Goal: Information Seeking & Learning: Check status

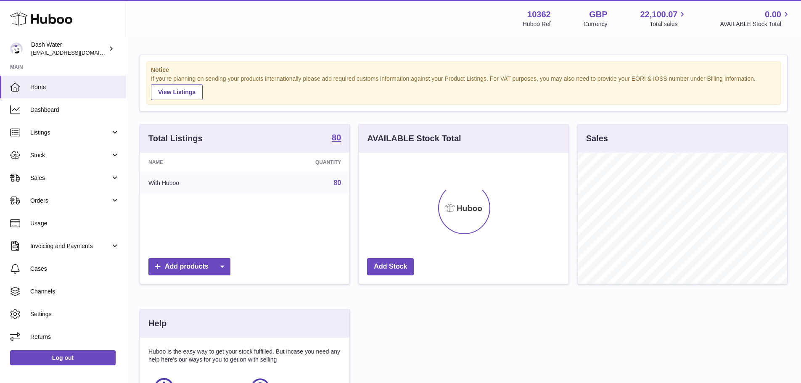
scroll to position [131, 210]
click at [38, 174] on span "Sales" at bounding box center [70, 178] width 80 height 8
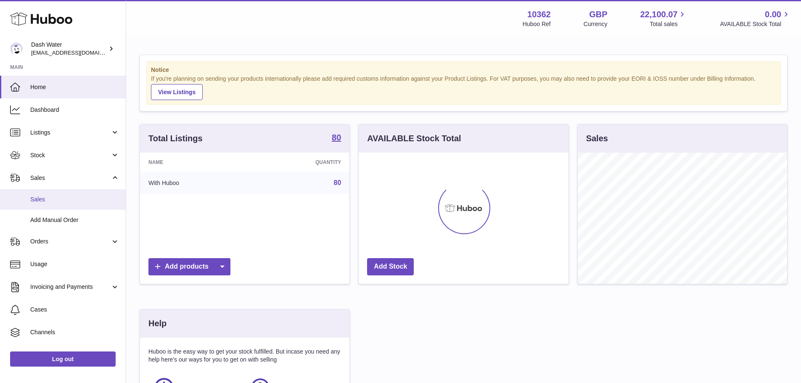
click at [37, 196] on span "Sales" at bounding box center [74, 200] width 89 height 8
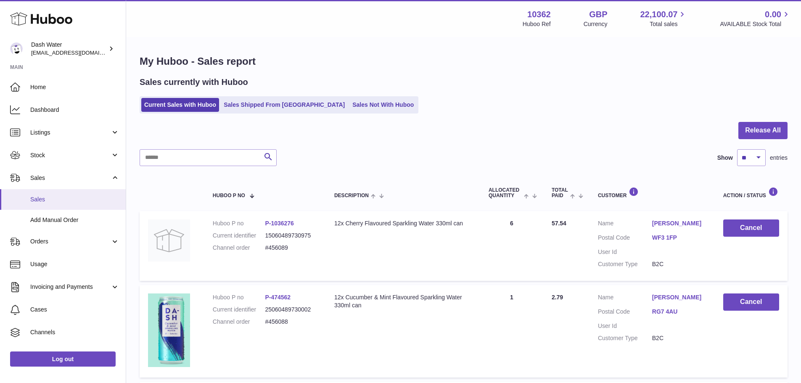
click at [48, 200] on span "Sales" at bounding box center [74, 200] width 89 height 8
click at [286, 103] on link "Sales Shipped From [GEOGRAPHIC_DATA]" at bounding box center [284, 105] width 127 height 14
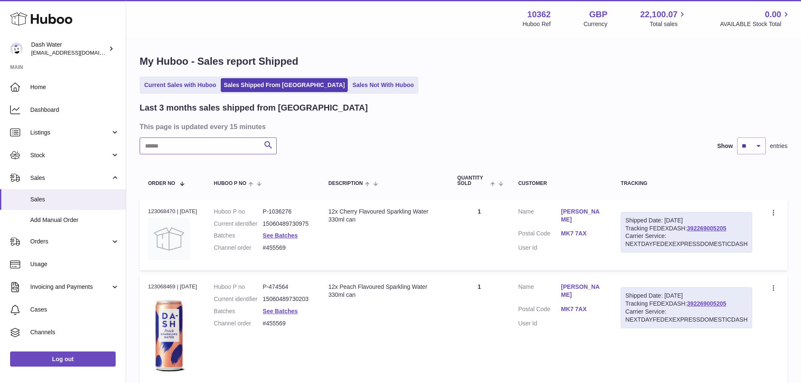
click at [164, 150] on input "text" at bounding box center [208, 145] width 137 height 17
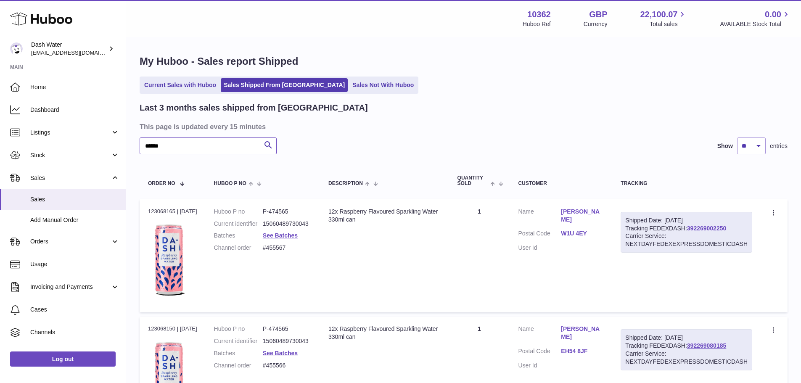
type input "******"
click at [759, 146] on select "** ** **" at bounding box center [751, 145] width 29 height 17
select select "**"
click at [737, 137] on select "** ** **" at bounding box center [751, 145] width 29 height 17
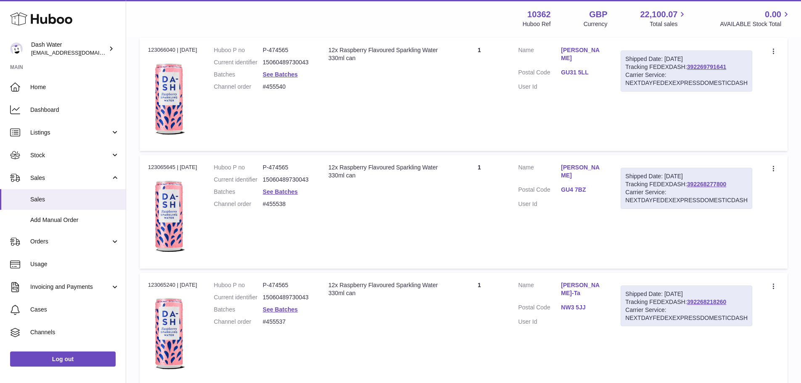
scroll to position [2411, 0]
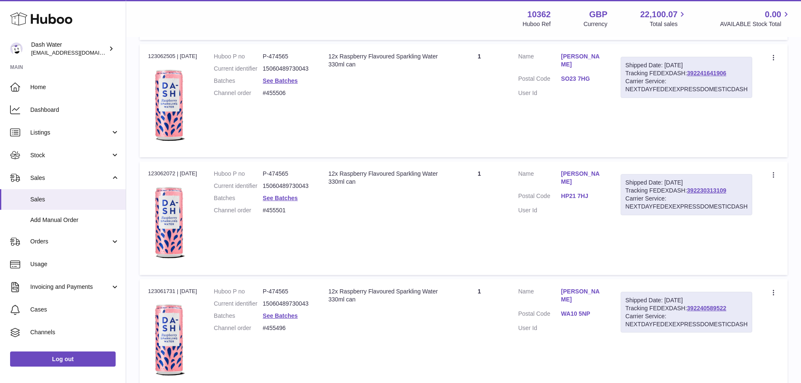
scroll to position [5762, 0]
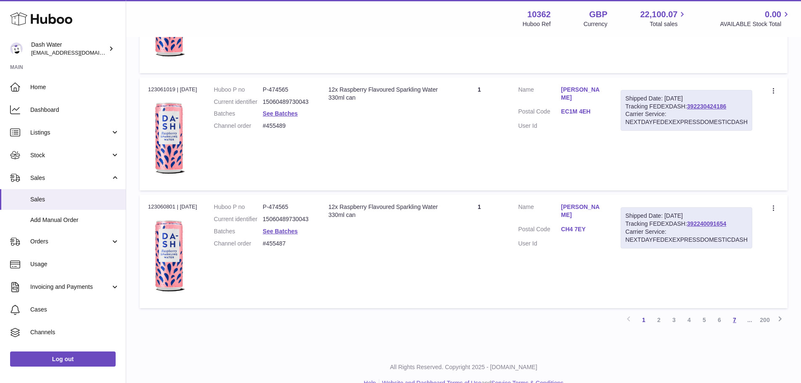
click at [736, 320] on link "7" at bounding box center [734, 319] width 15 height 15
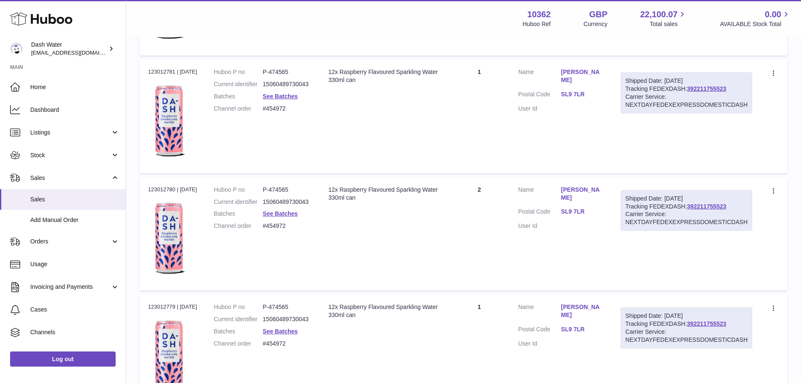
scroll to position [5779, 0]
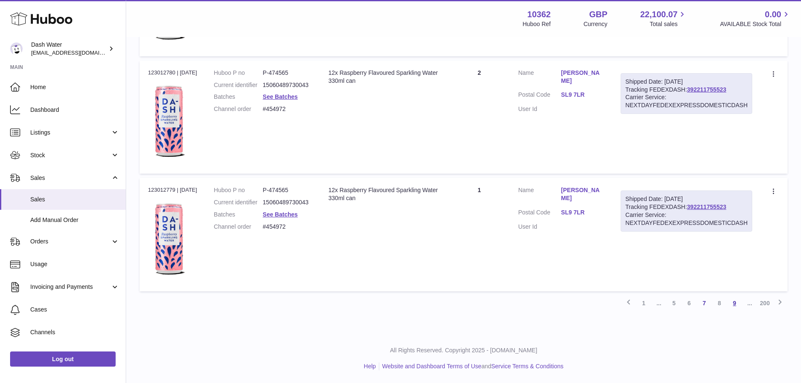
click at [734, 301] on link "9" at bounding box center [734, 303] width 15 height 15
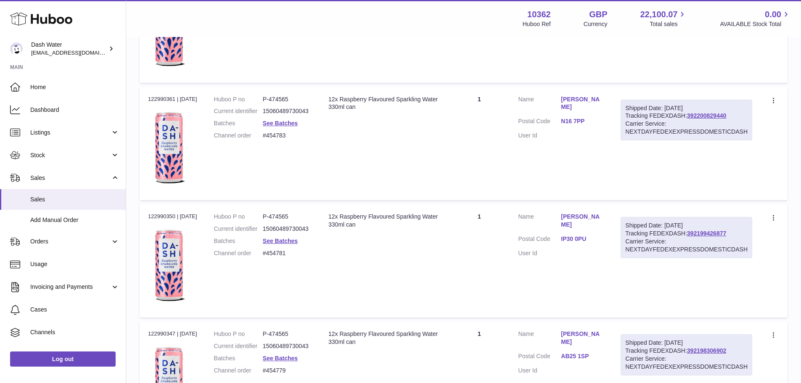
scroll to position [5779, 0]
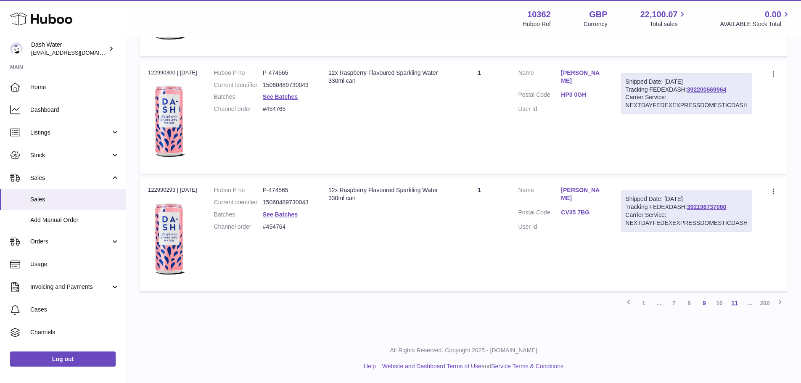
click at [734, 302] on link "11" at bounding box center [734, 303] width 15 height 15
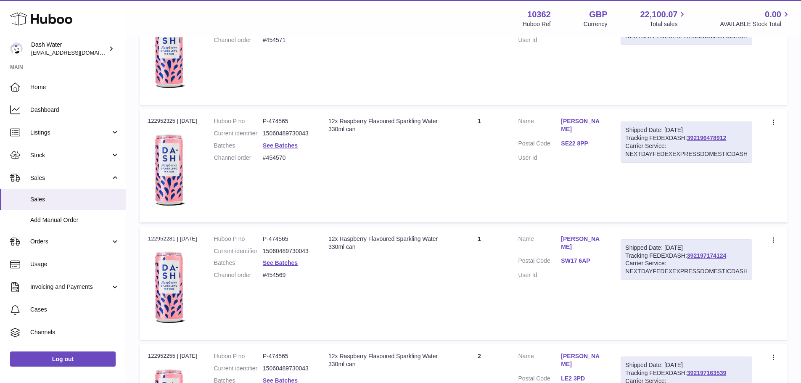
scroll to position [5779, 0]
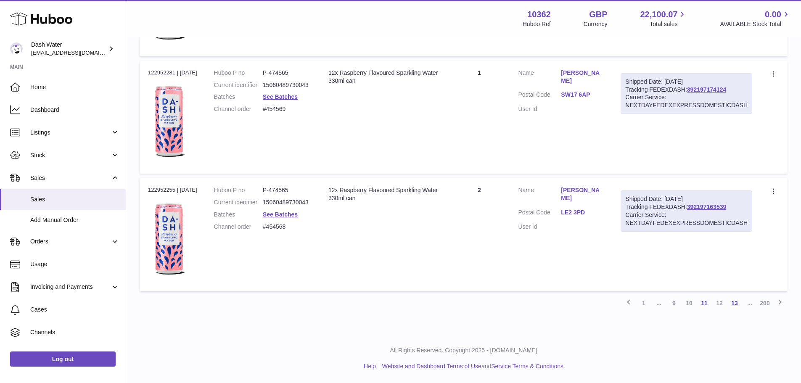
click at [732, 305] on link "13" at bounding box center [734, 303] width 15 height 15
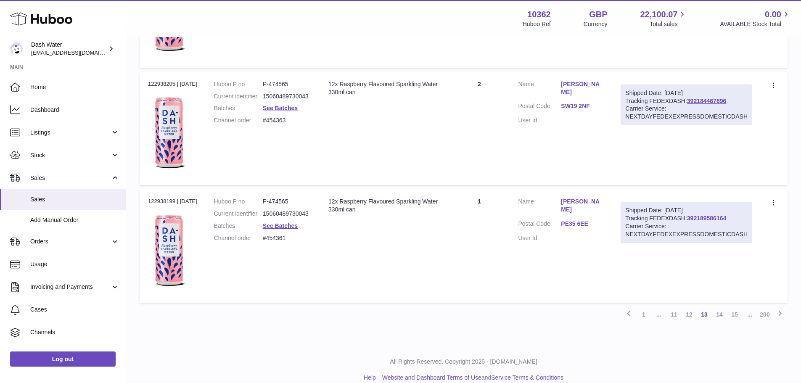
scroll to position [5779, 0]
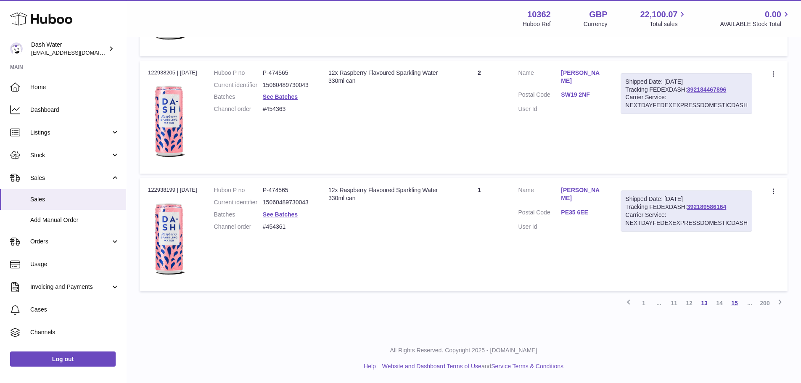
click at [736, 302] on link "15" at bounding box center [734, 303] width 15 height 15
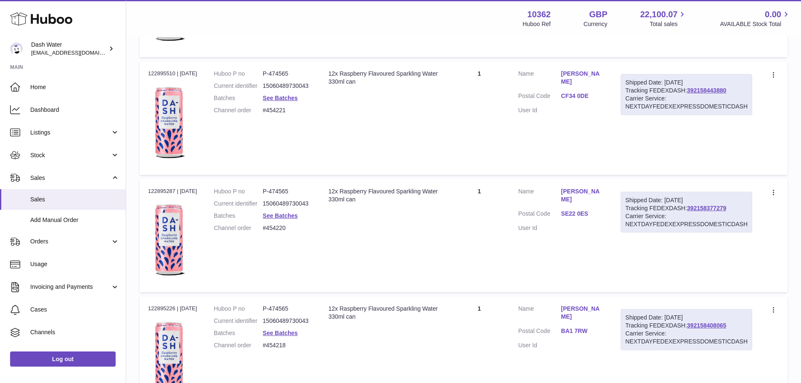
scroll to position [5779, 0]
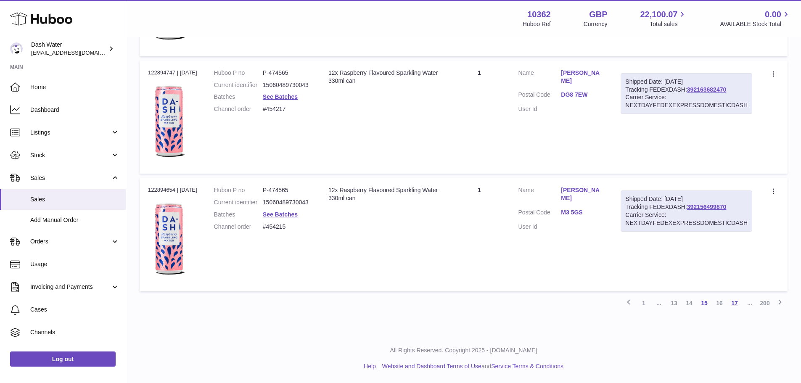
click at [738, 301] on link "17" at bounding box center [734, 303] width 15 height 15
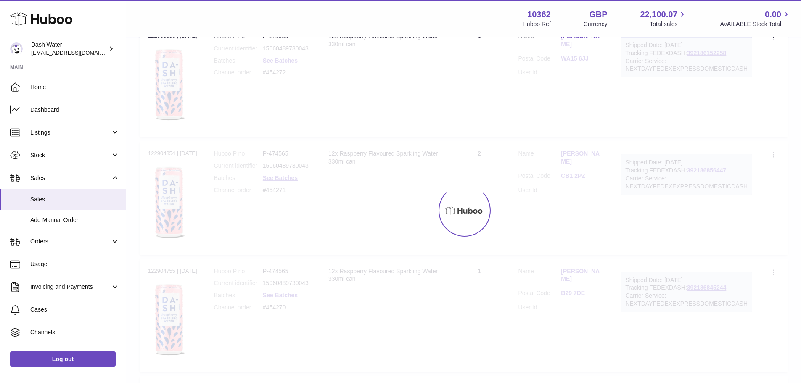
scroll to position [38, 0]
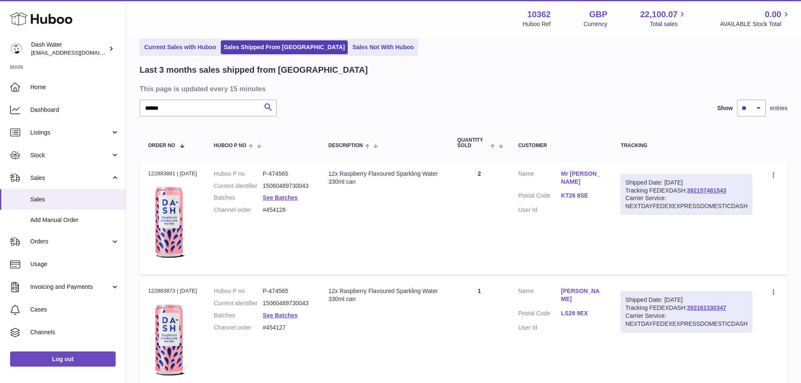
drag, startPoint x: 800, startPoint y: 27, endPoint x: 801, endPoint y: 111, distance: 84.1
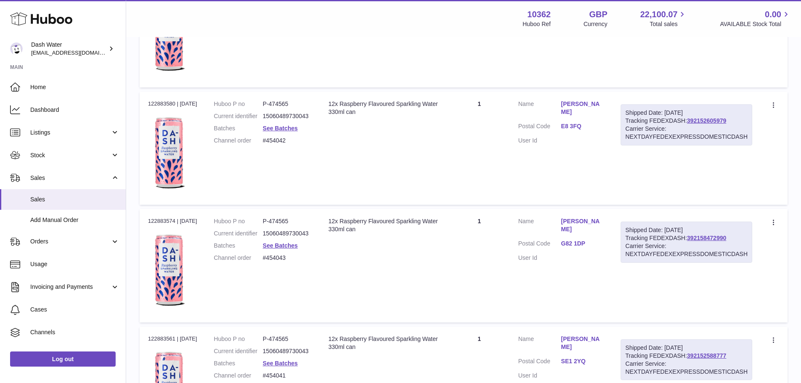
scroll to position [5779, 0]
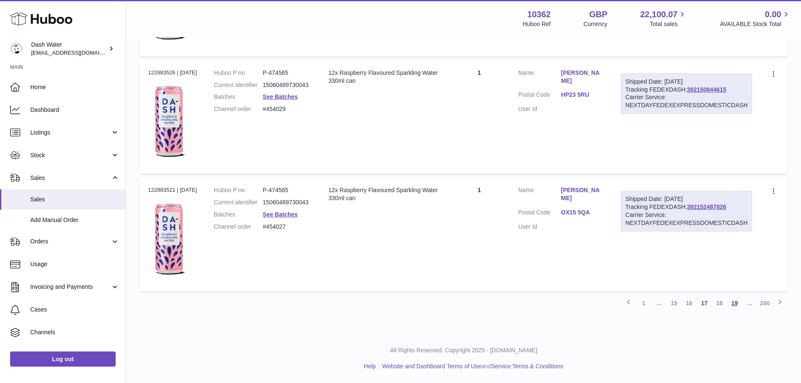
click at [734, 302] on link "19" at bounding box center [734, 303] width 15 height 15
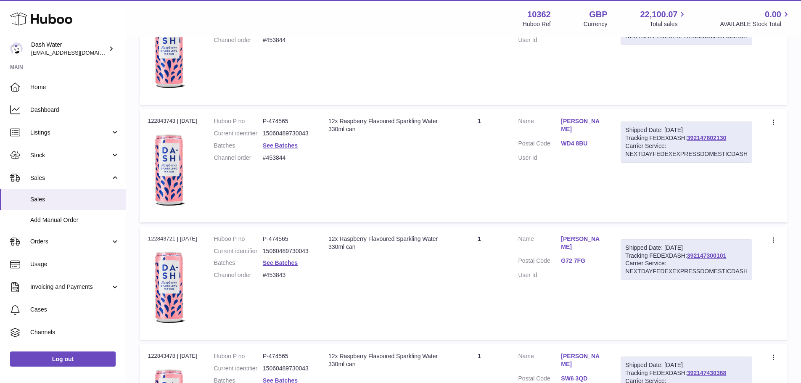
scroll to position [5779, 0]
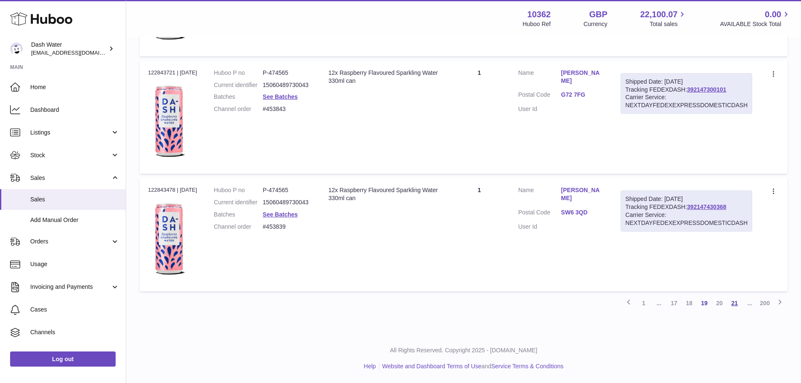
click at [732, 303] on link "21" at bounding box center [734, 303] width 15 height 15
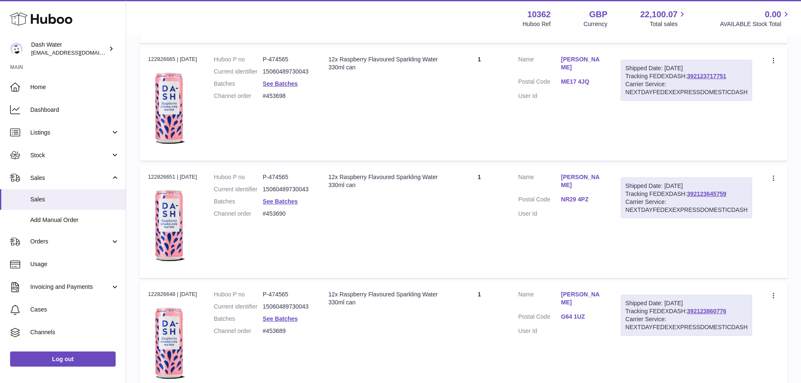
scroll to position [5779, 0]
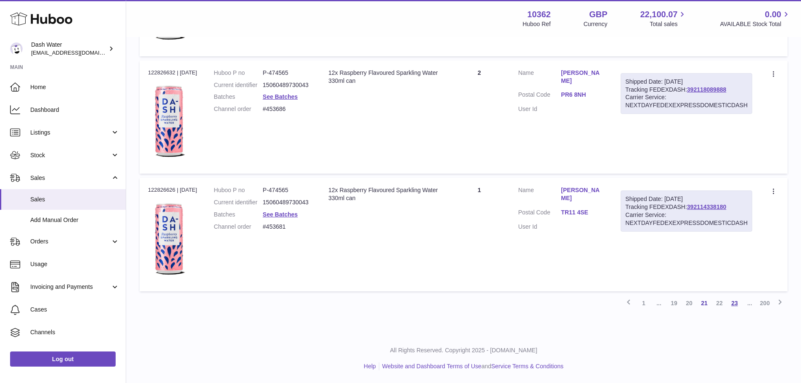
click at [738, 305] on link "23" at bounding box center [734, 303] width 15 height 15
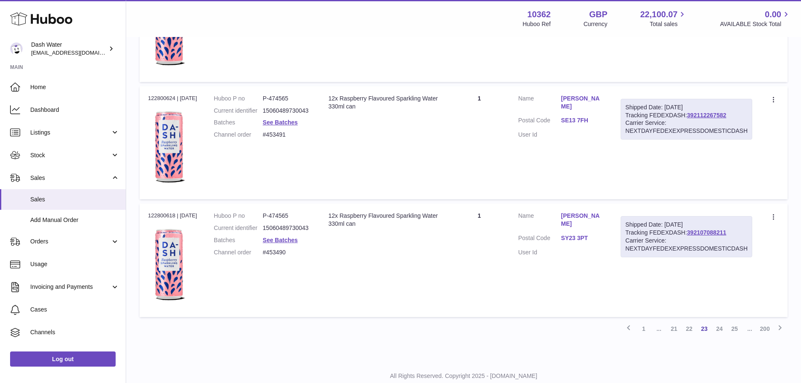
scroll to position [5779, 0]
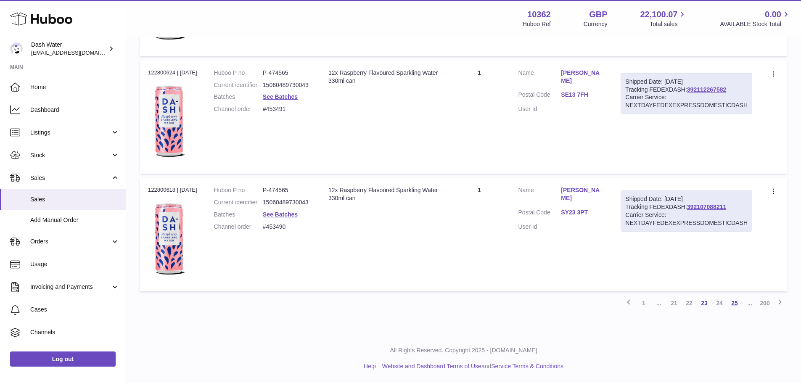
click at [734, 304] on link "25" at bounding box center [734, 303] width 15 height 15
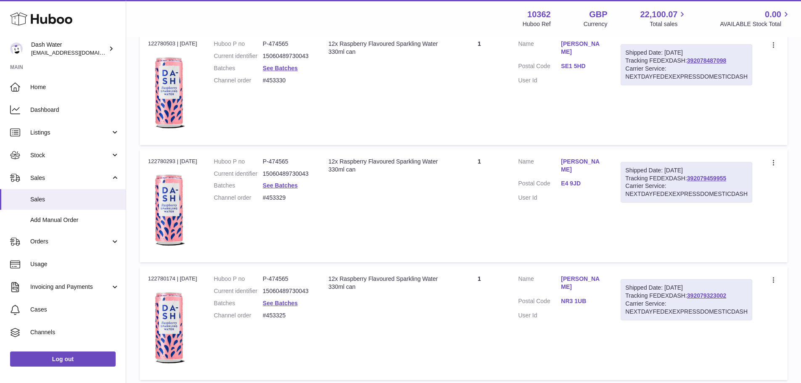
scroll to position [5779, 0]
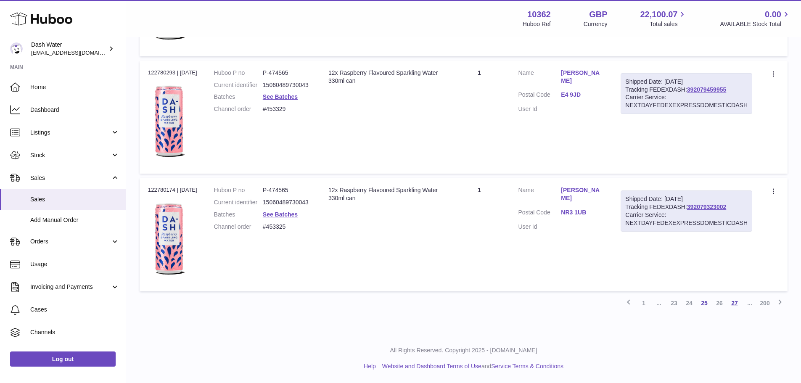
click at [732, 300] on link "27" at bounding box center [734, 303] width 15 height 15
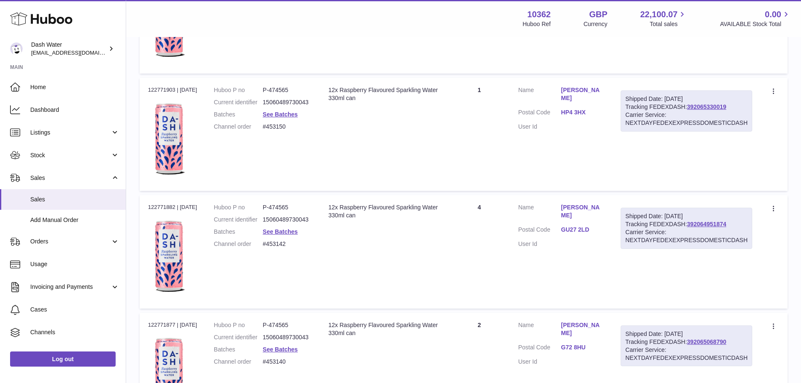
scroll to position [5779, 0]
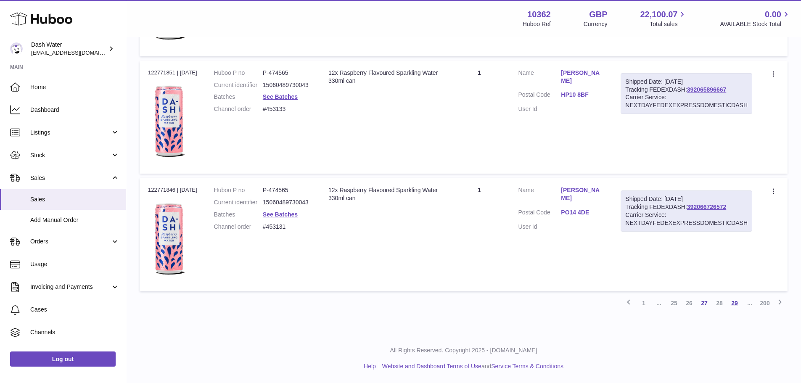
click at [738, 301] on link "29" at bounding box center [734, 303] width 15 height 15
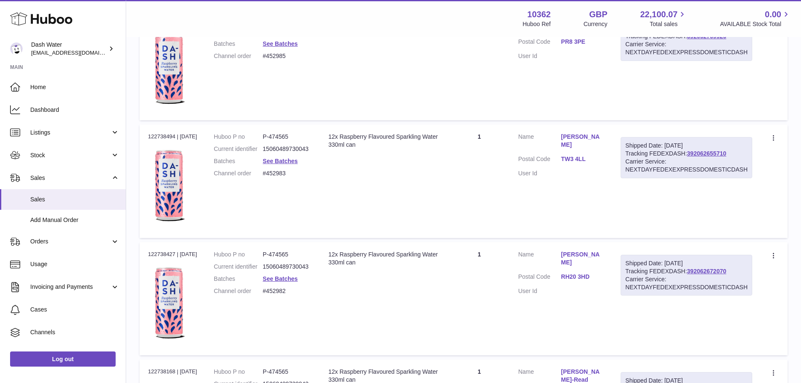
scroll to position [5779, 0]
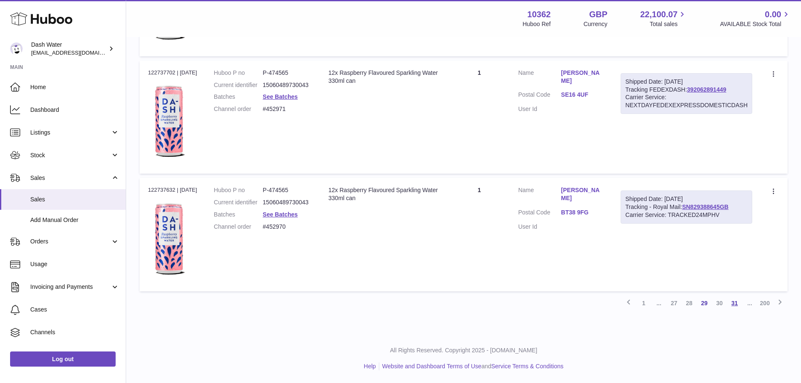
click at [733, 304] on link "31" at bounding box center [734, 303] width 15 height 15
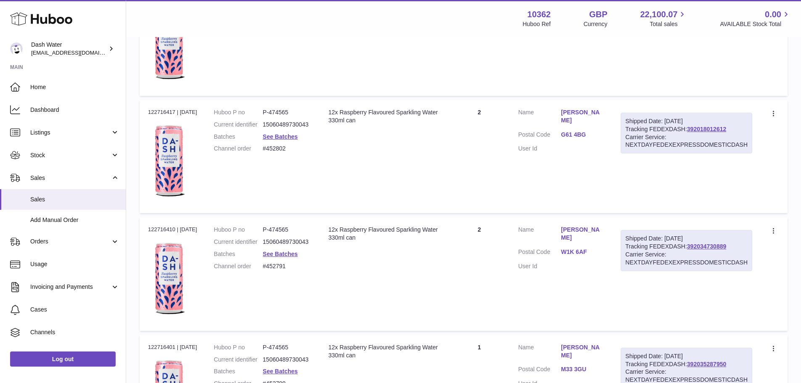
scroll to position [5779, 0]
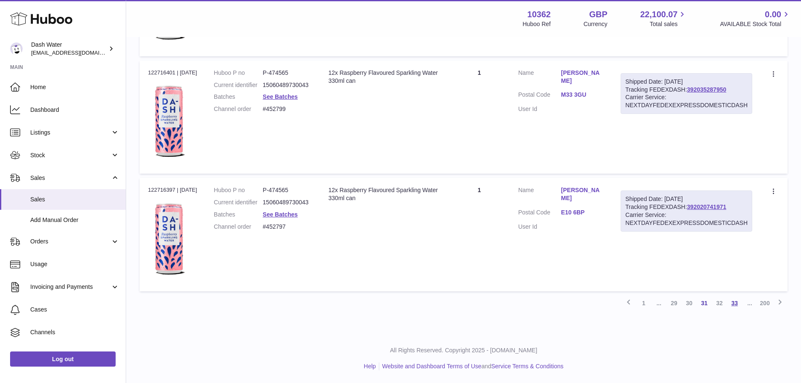
click at [730, 304] on link "33" at bounding box center [734, 303] width 15 height 15
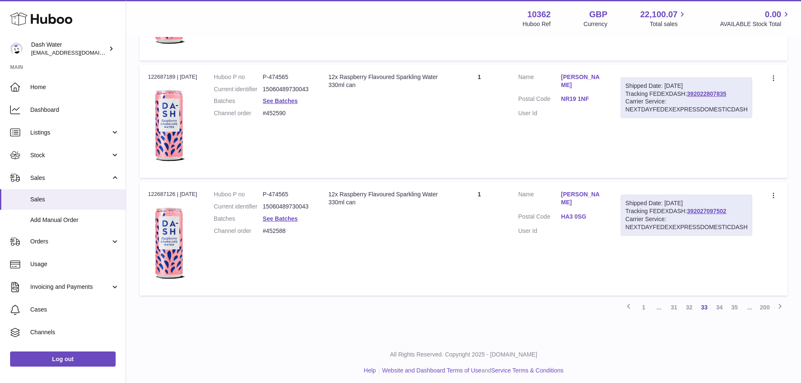
scroll to position [5779, 0]
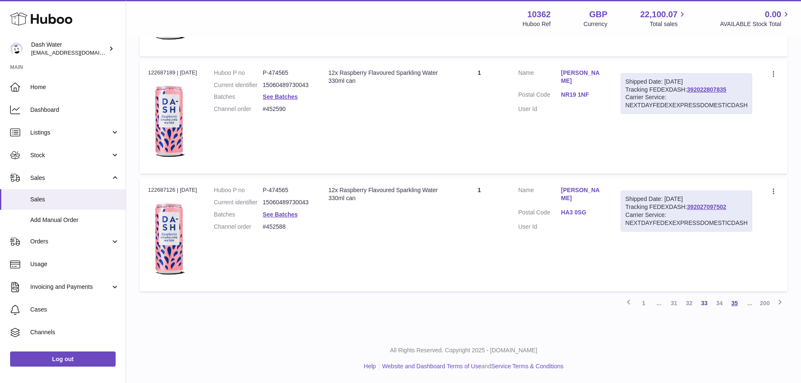
click at [737, 304] on link "35" at bounding box center [734, 303] width 15 height 15
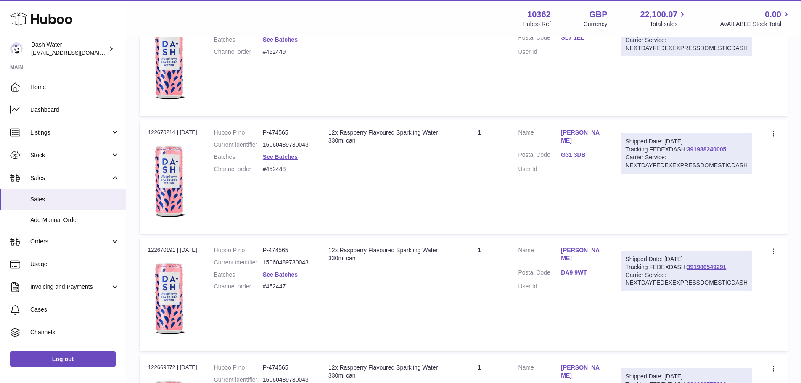
scroll to position [5779, 0]
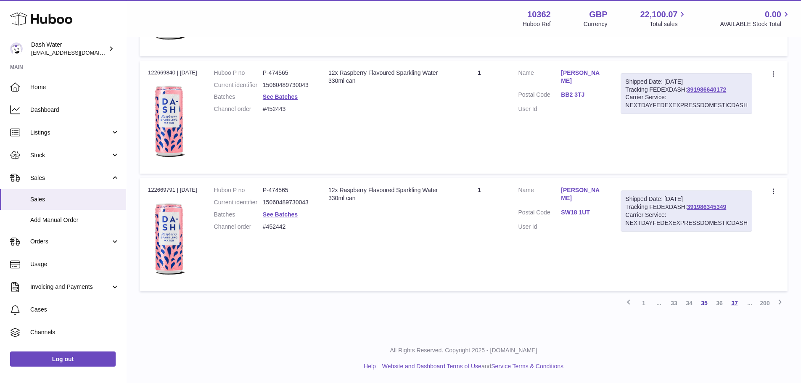
click at [733, 302] on link "37" at bounding box center [734, 303] width 15 height 15
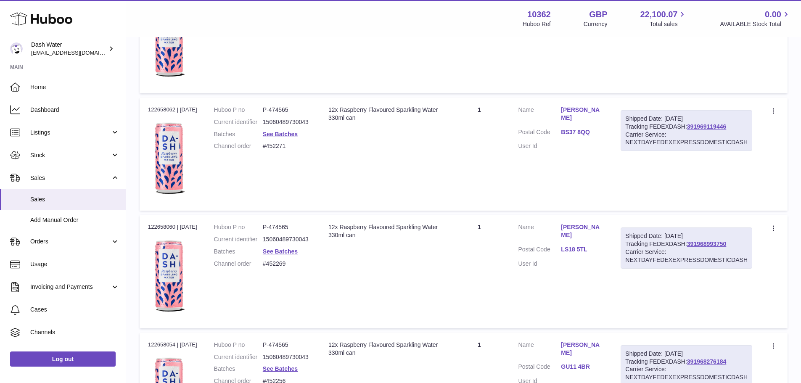
scroll to position [5779, 0]
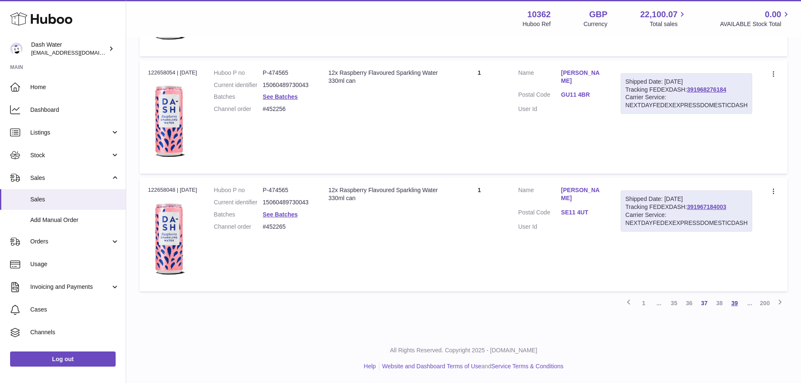
click at [730, 303] on link "39" at bounding box center [734, 303] width 15 height 15
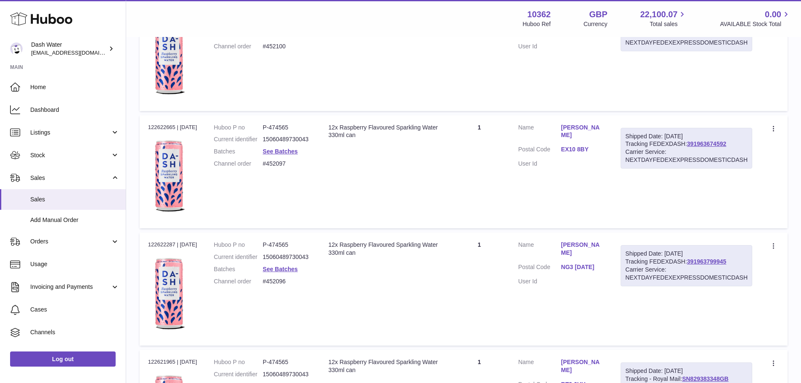
scroll to position [5779, 0]
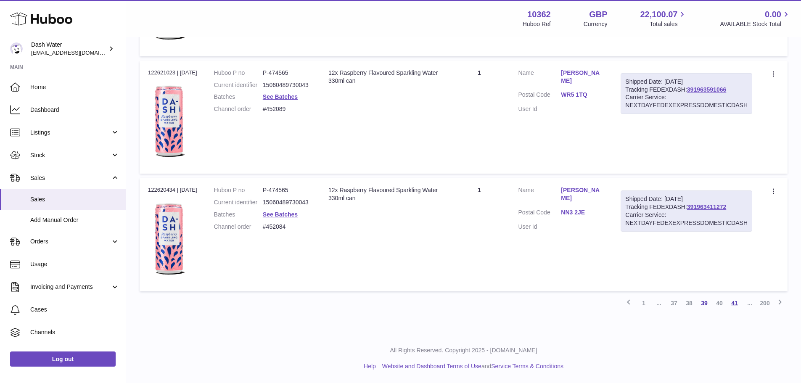
click at [731, 301] on link "41" at bounding box center [734, 303] width 15 height 15
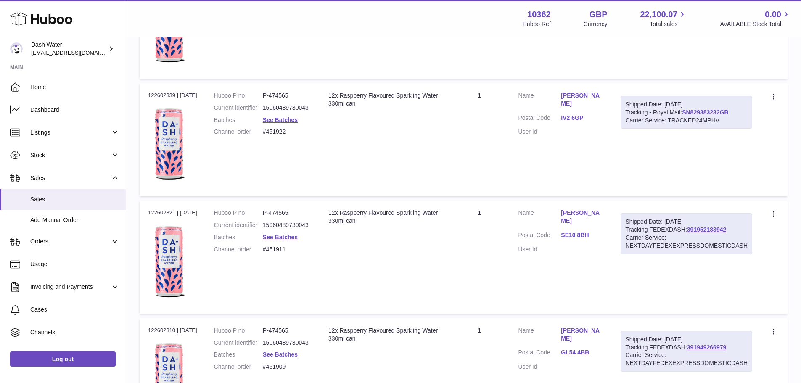
scroll to position [5779, 0]
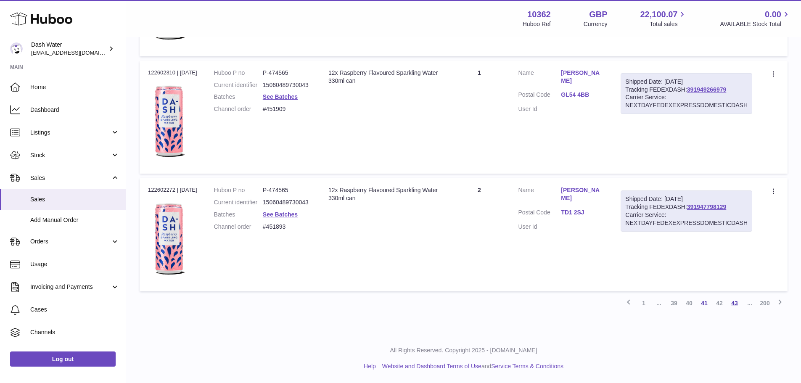
click at [734, 300] on link "43" at bounding box center [734, 303] width 15 height 15
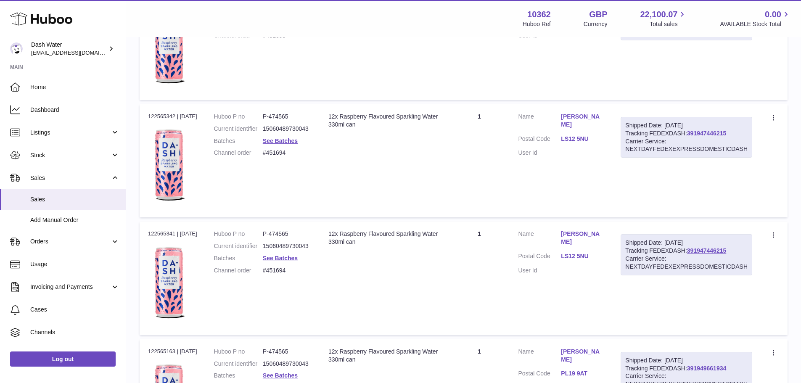
scroll to position [5779, 0]
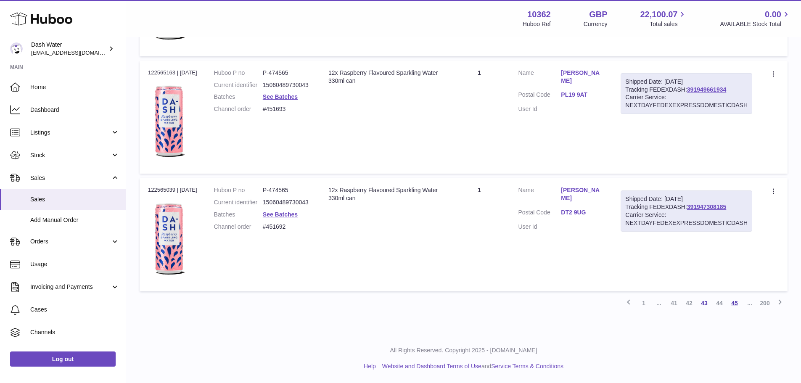
click at [736, 304] on link "45" at bounding box center [734, 303] width 15 height 15
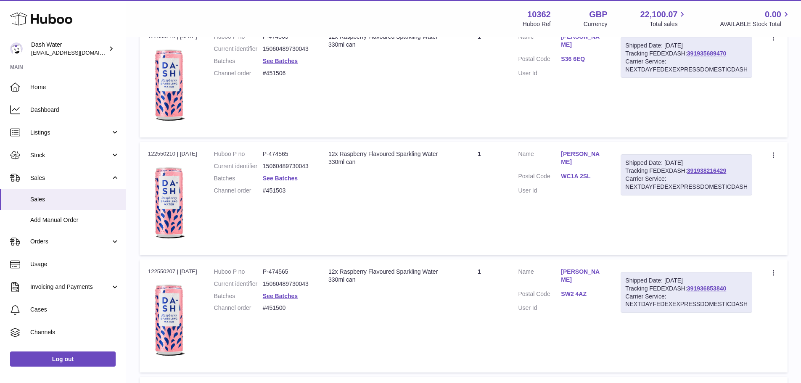
scroll to position [5779, 0]
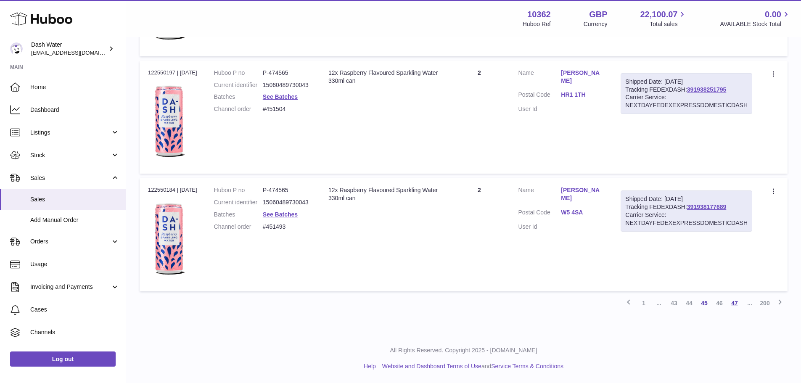
click at [734, 305] on link "47" at bounding box center [734, 303] width 15 height 15
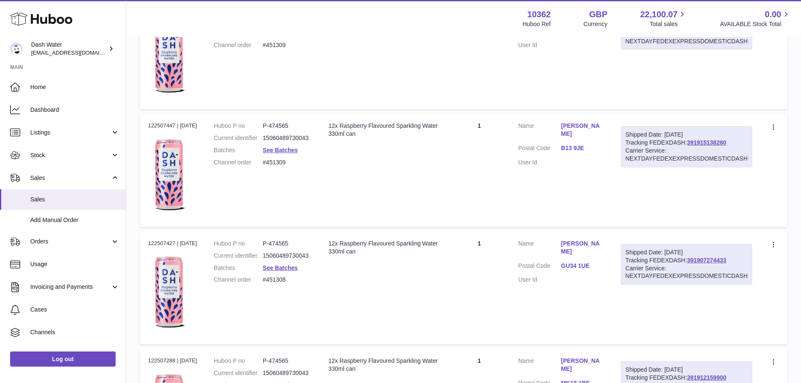
scroll to position [5779, 0]
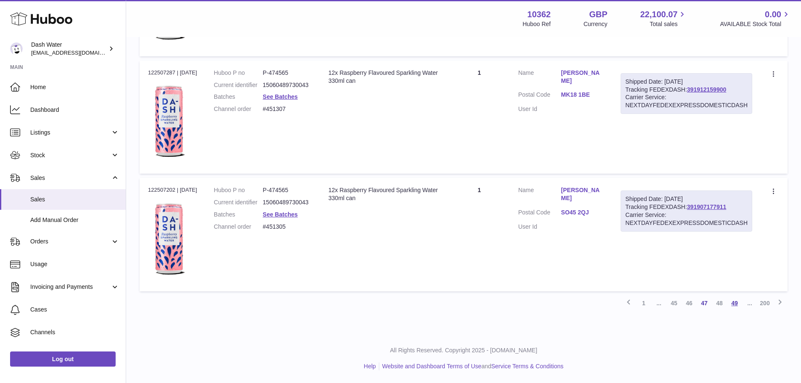
click at [733, 300] on link "49" at bounding box center [734, 303] width 15 height 15
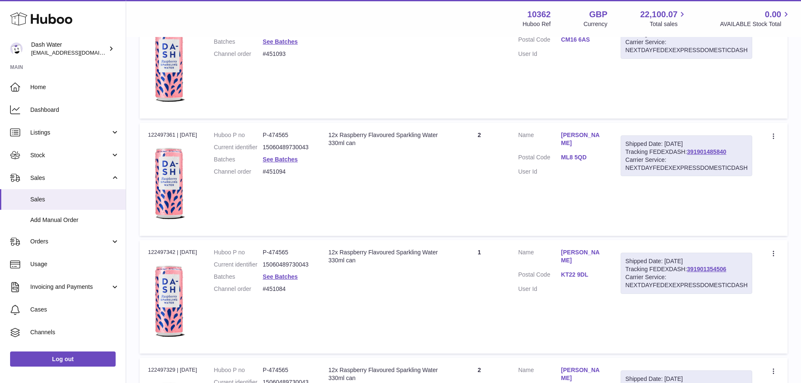
scroll to position [5779, 0]
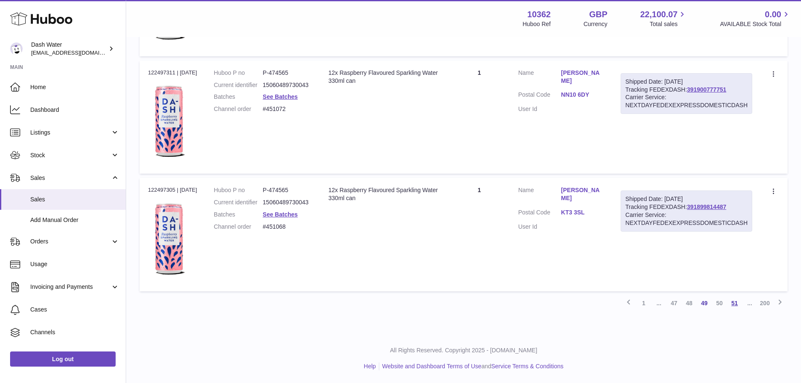
click at [732, 299] on link "51" at bounding box center [734, 303] width 15 height 15
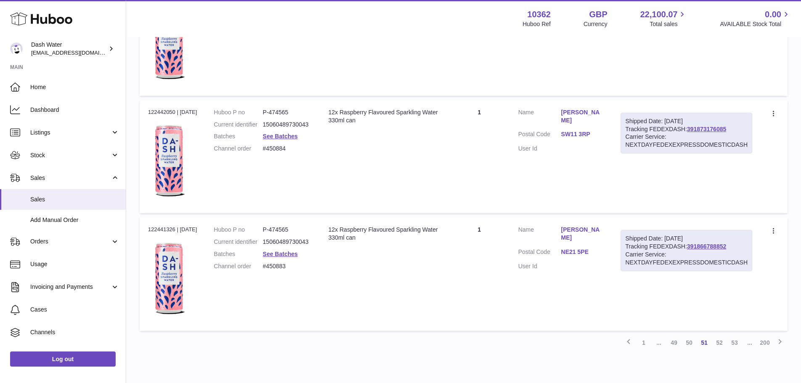
scroll to position [5779, 0]
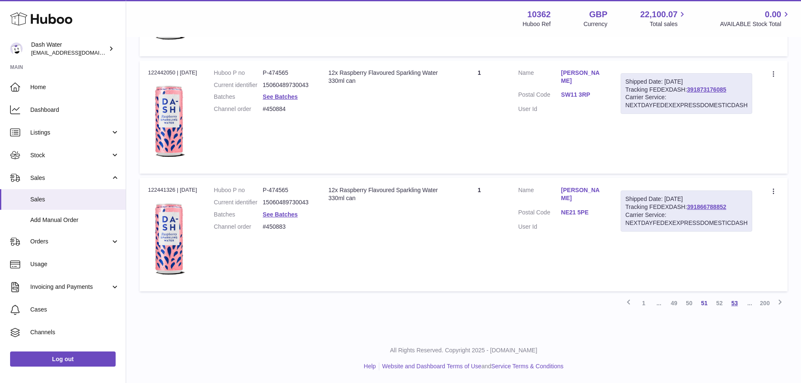
click at [733, 300] on link "53" at bounding box center [734, 303] width 15 height 15
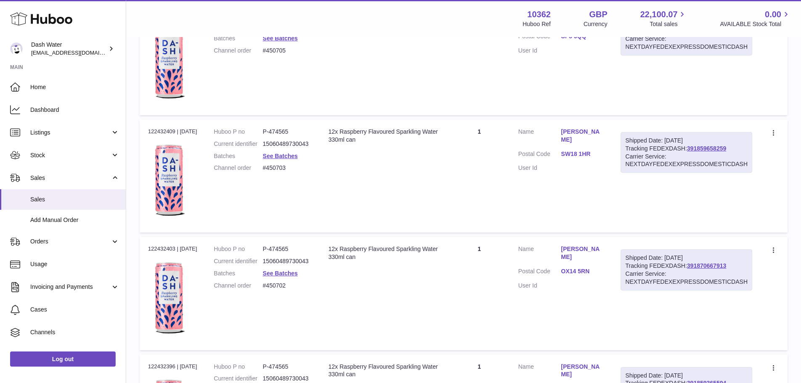
scroll to position [5779, 0]
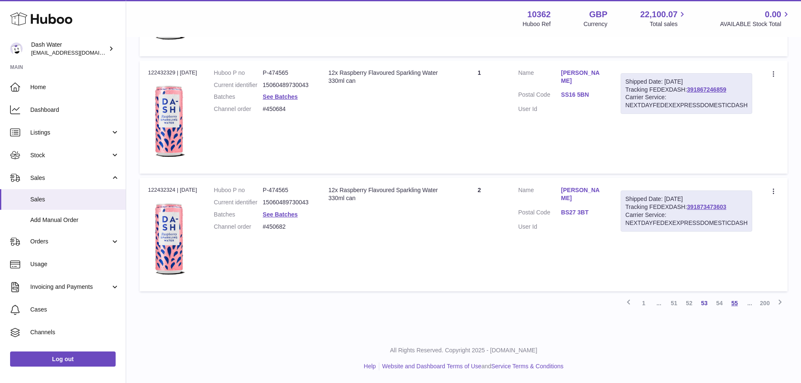
click at [733, 299] on link "55" at bounding box center [734, 303] width 15 height 15
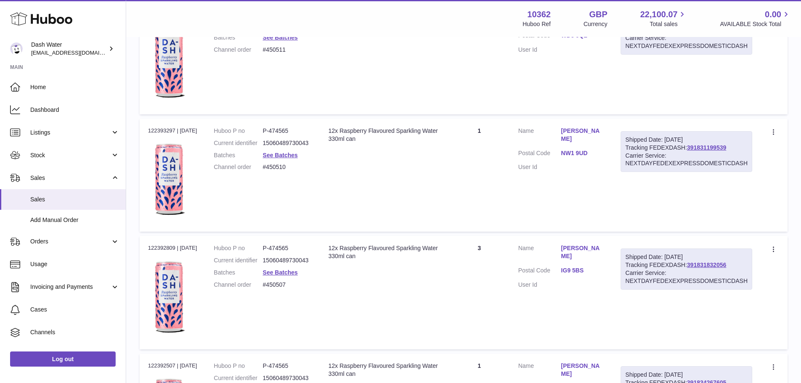
scroll to position [5779, 0]
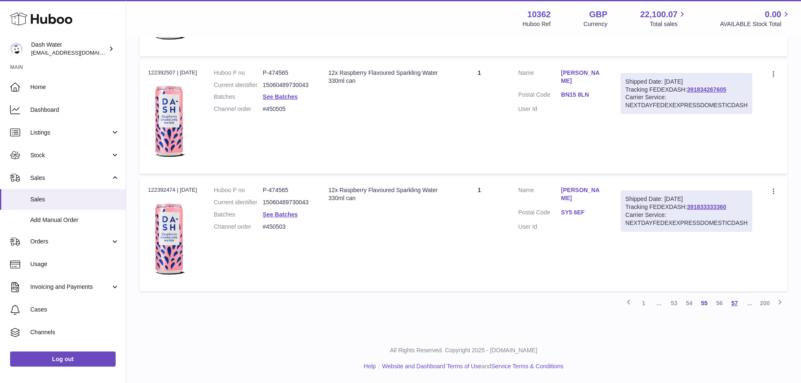
click at [732, 304] on link "57" at bounding box center [734, 303] width 15 height 15
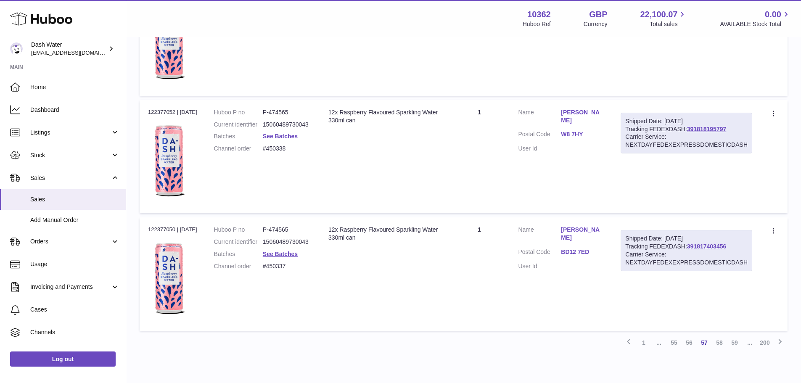
scroll to position [5779, 0]
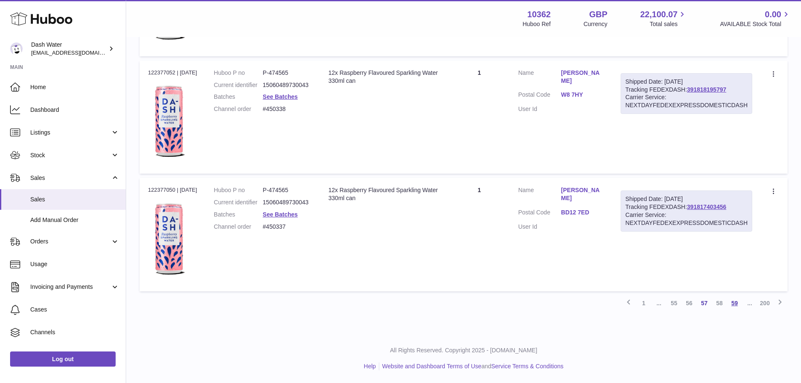
click at [734, 304] on link "59" at bounding box center [734, 303] width 15 height 15
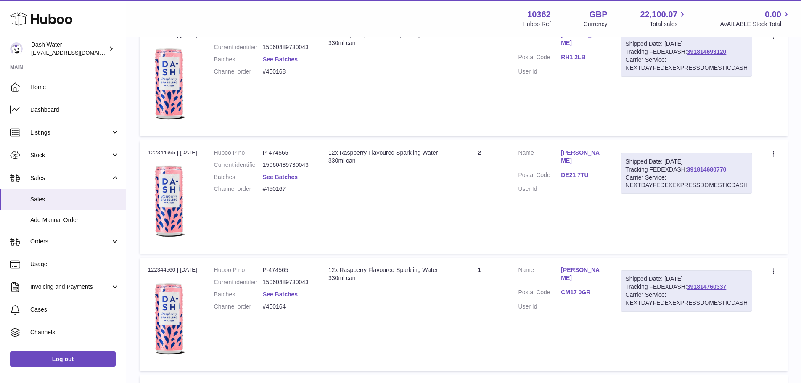
scroll to position [5779, 0]
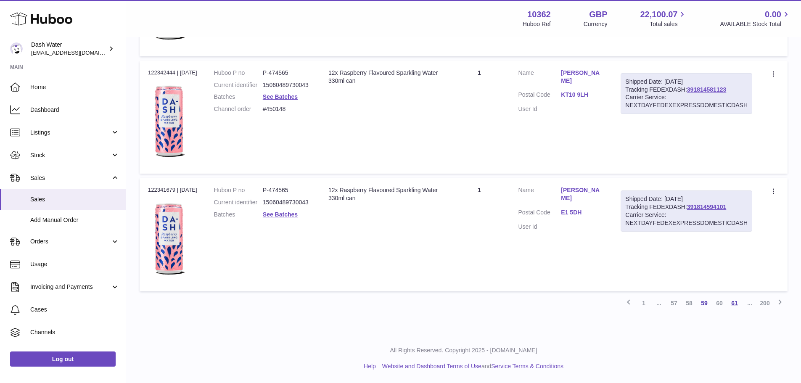
click at [735, 300] on link "61" at bounding box center [734, 303] width 15 height 15
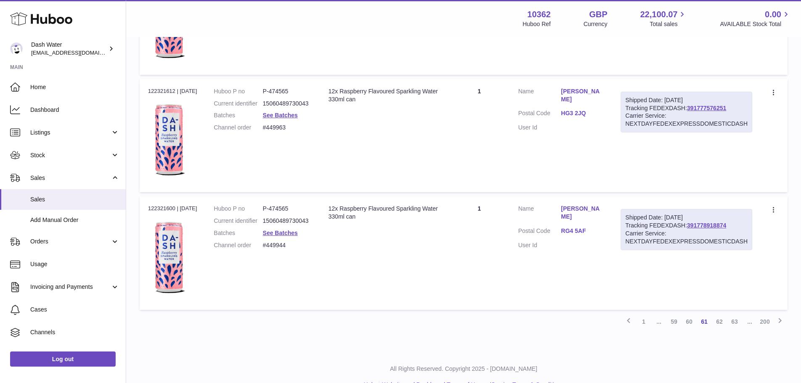
scroll to position [5779, 0]
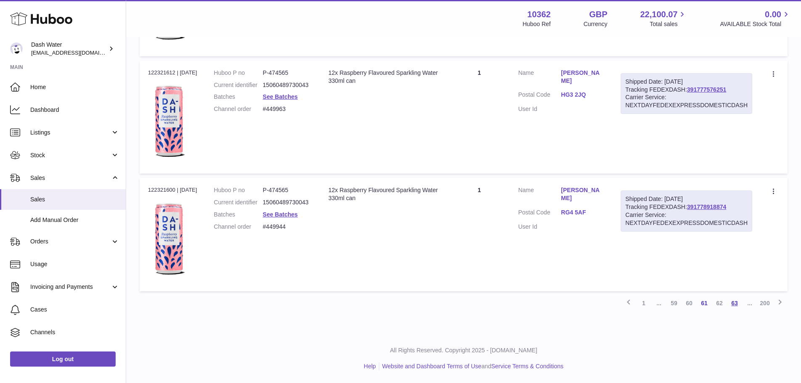
click at [740, 301] on link "63" at bounding box center [734, 303] width 15 height 15
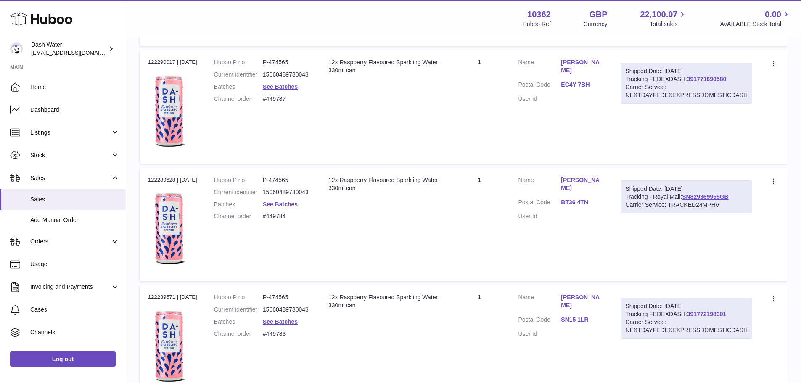
scroll to position [5779, 0]
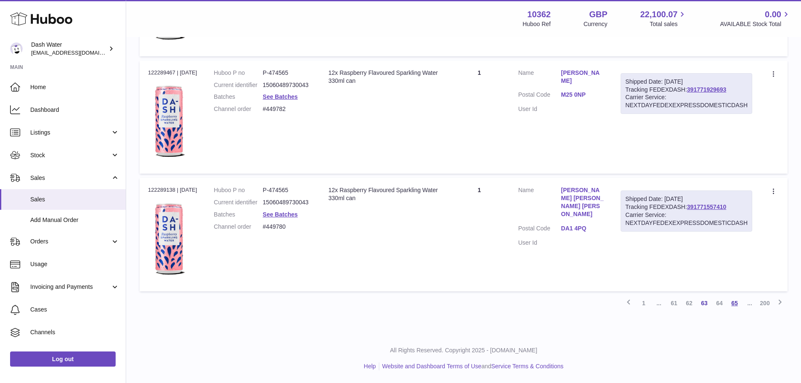
click at [736, 300] on link "65" at bounding box center [734, 303] width 15 height 15
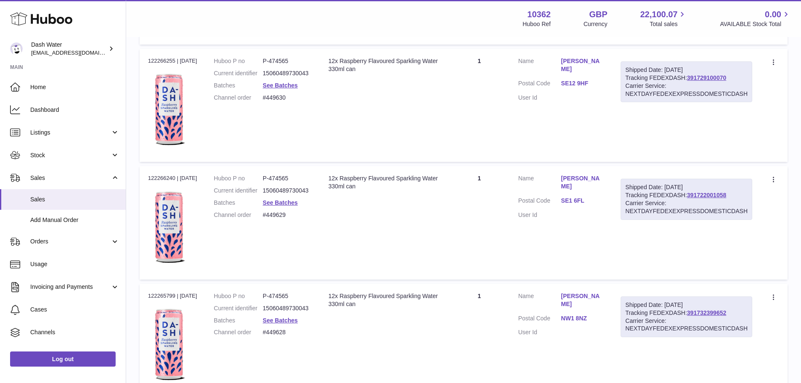
scroll to position [5779, 0]
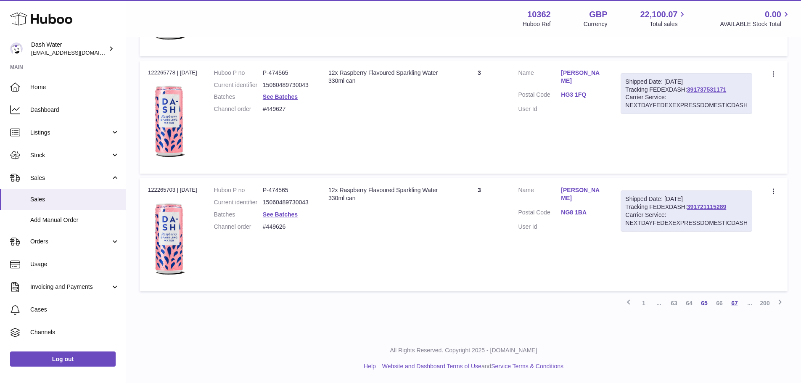
click at [735, 301] on link "67" at bounding box center [734, 303] width 15 height 15
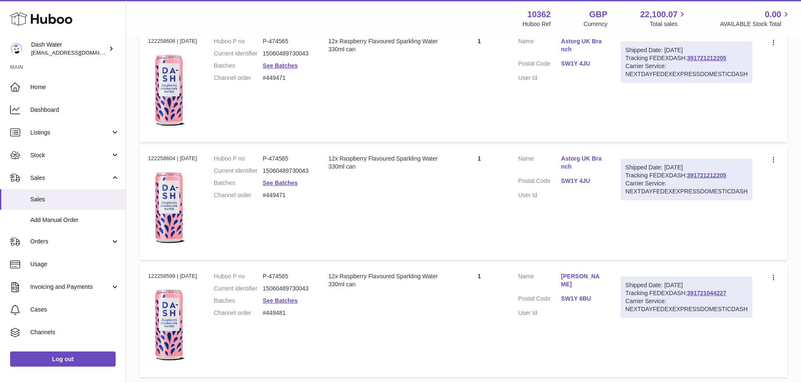
scroll to position [5779, 0]
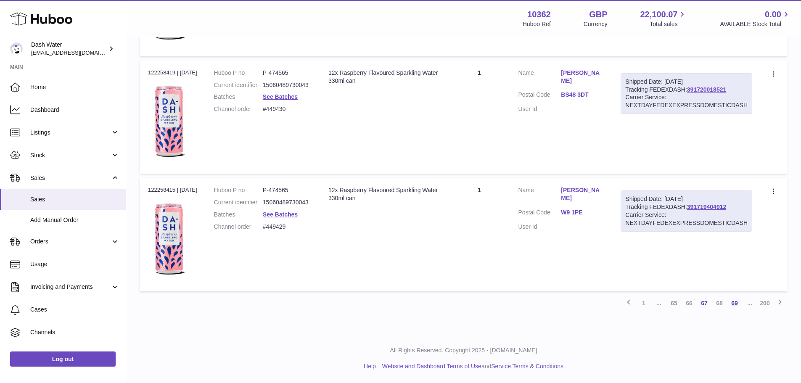
click at [733, 306] on link "69" at bounding box center [734, 303] width 15 height 15
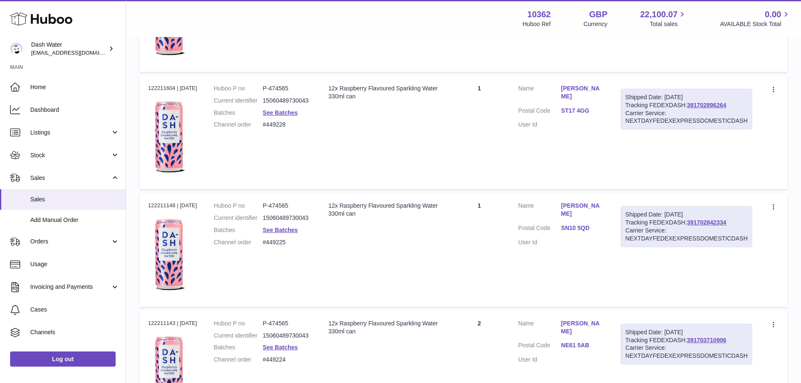
scroll to position [5779, 0]
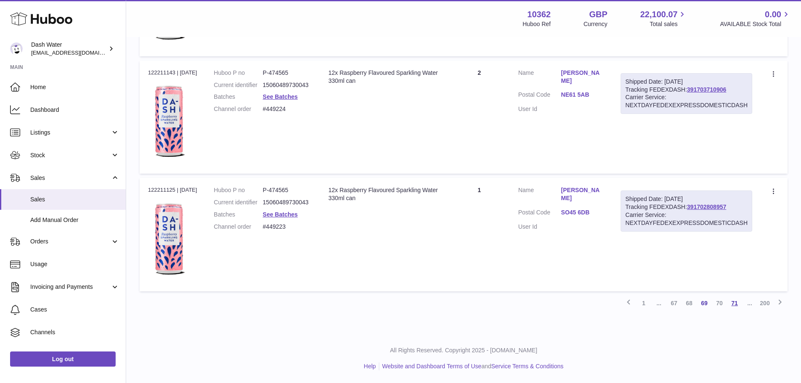
click at [735, 303] on link "71" at bounding box center [734, 303] width 15 height 15
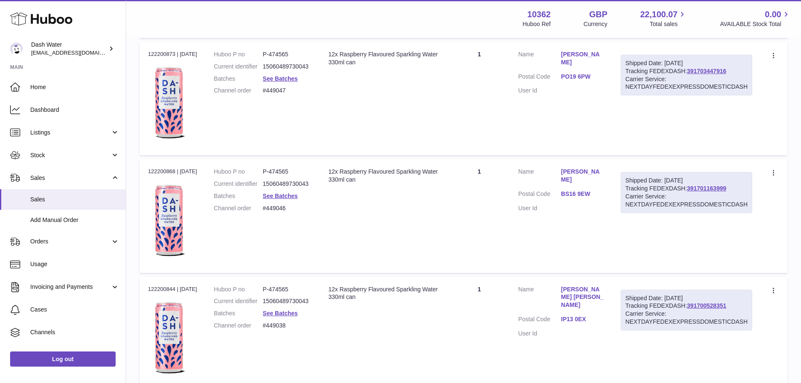
scroll to position [5779, 0]
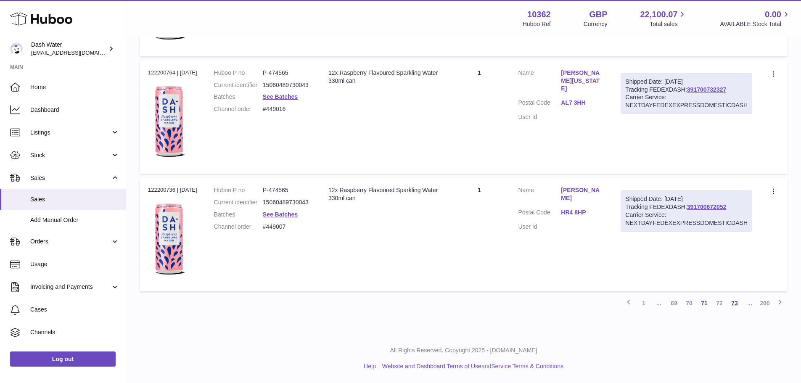
click at [734, 300] on link "73" at bounding box center [734, 303] width 15 height 15
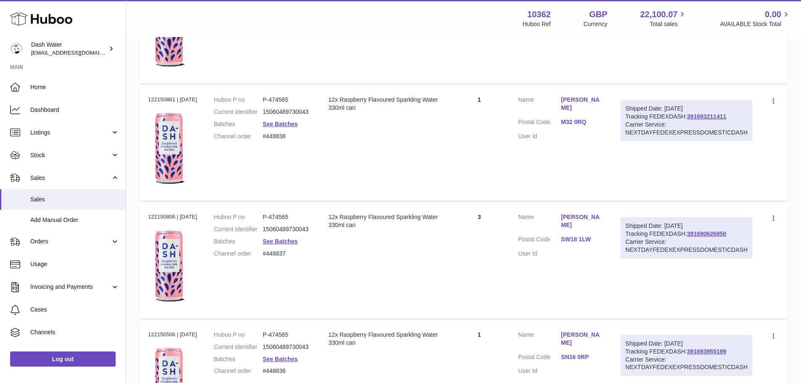
scroll to position [5779, 0]
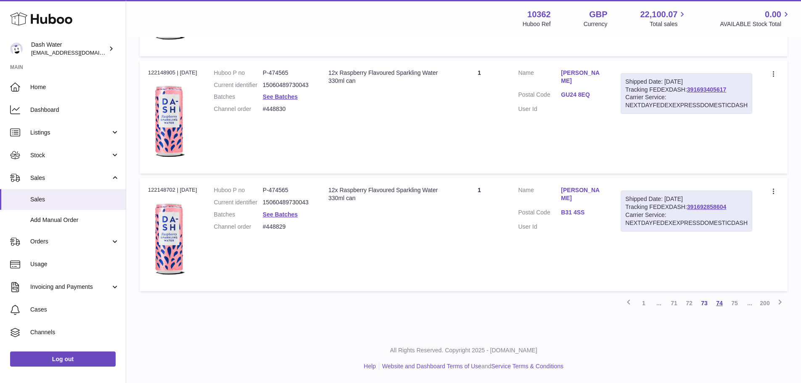
click at [723, 304] on link "74" at bounding box center [719, 303] width 15 height 15
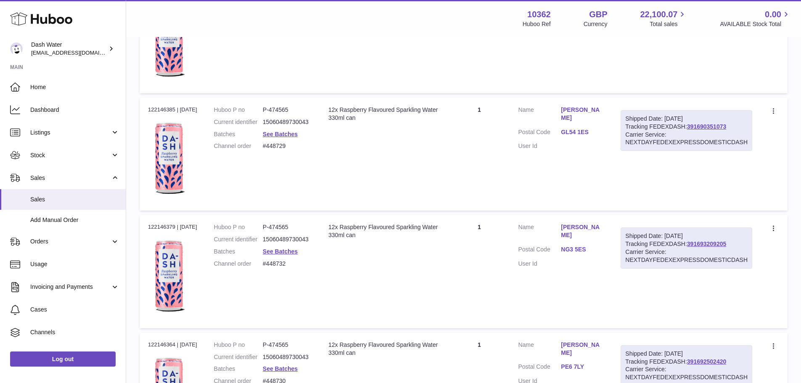
scroll to position [5779, 0]
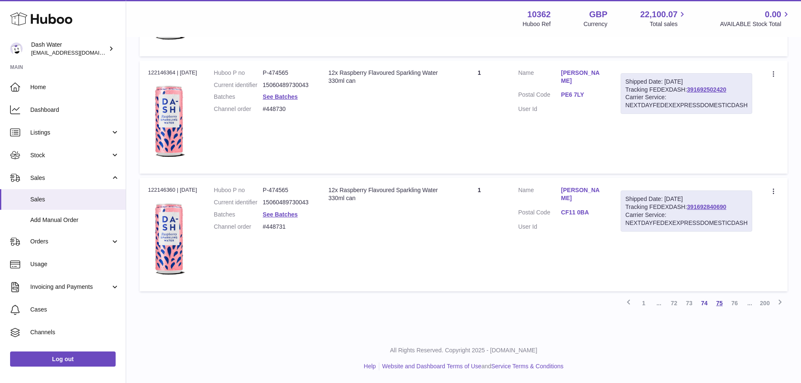
click at [720, 301] on link "75" at bounding box center [719, 303] width 15 height 15
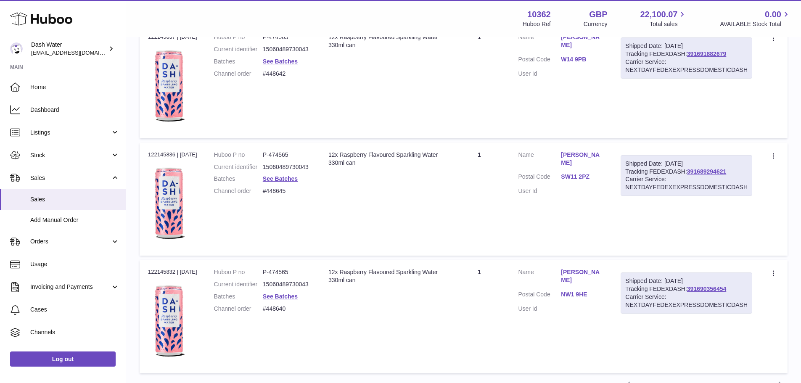
scroll to position [5779, 0]
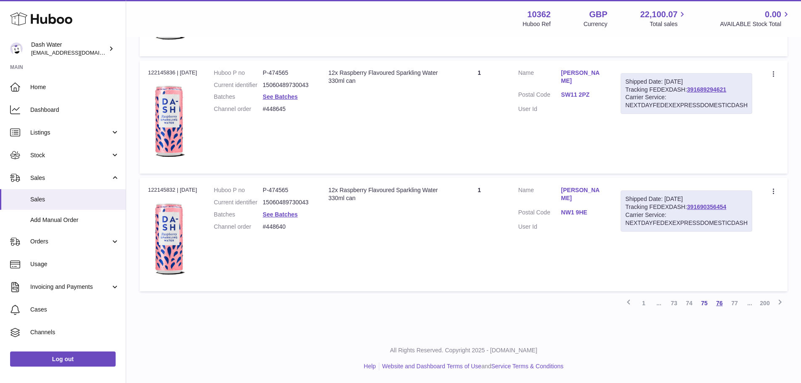
click at [721, 304] on link "76" at bounding box center [719, 303] width 15 height 15
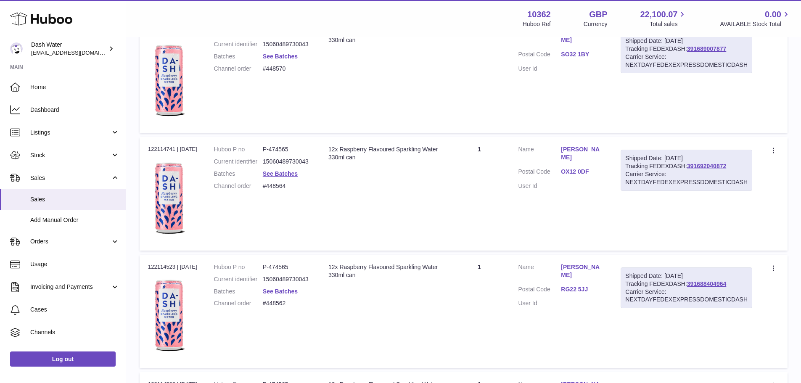
scroll to position [5779, 0]
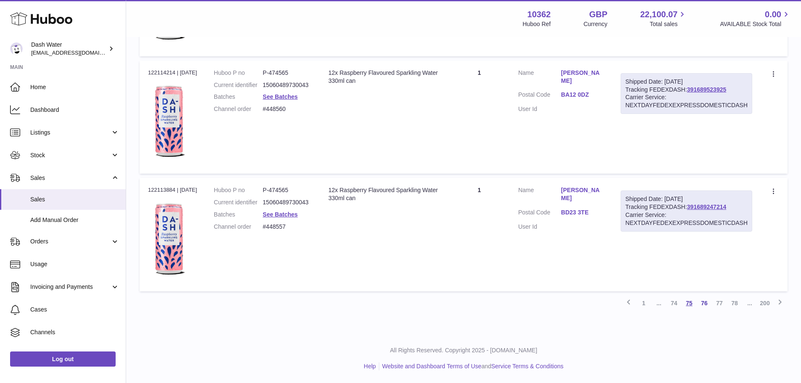
click at [693, 306] on link "75" at bounding box center [689, 303] width 15 height 15
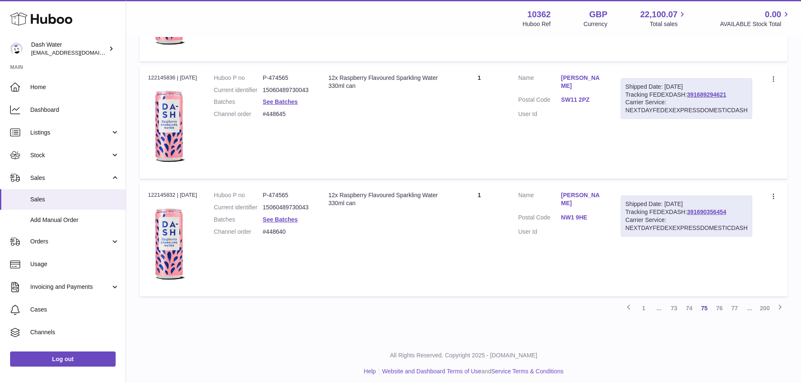
scroll to position [5779, 0]
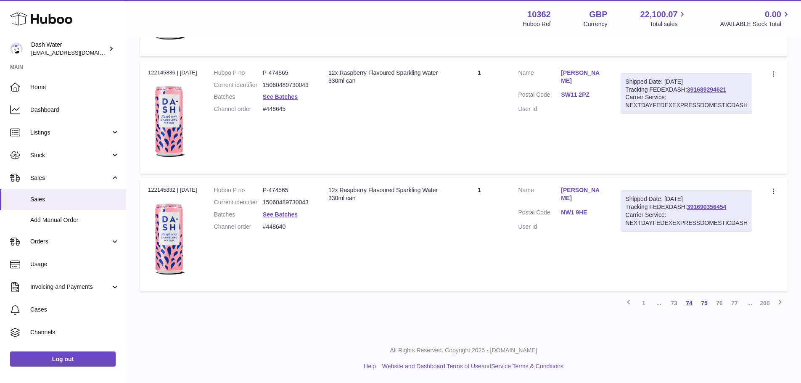
click at [689, 301] on link "74" at bounding box center [689, 303] width 15 height 15
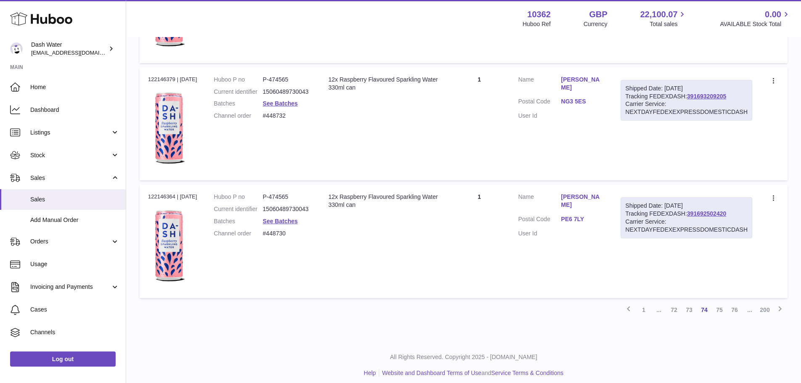
scroll to position [5779, 0]
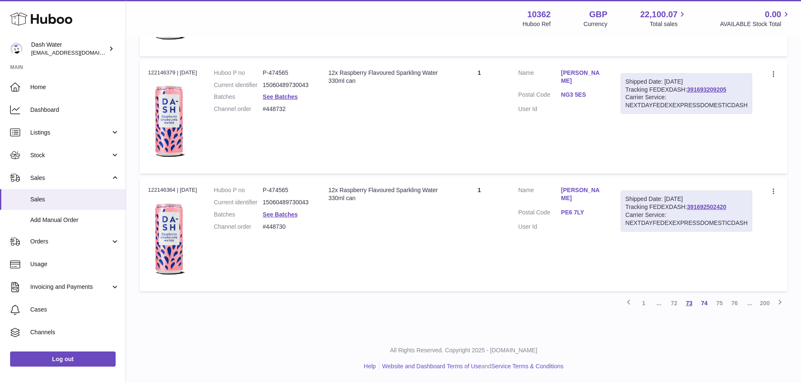
click at [689, 305] on link "73" at bounding box center [689, 303] width 15 height 15
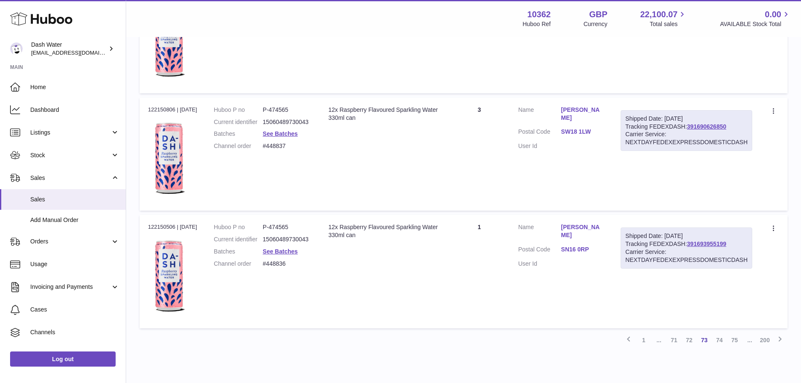
scroll to position [5756, 0]
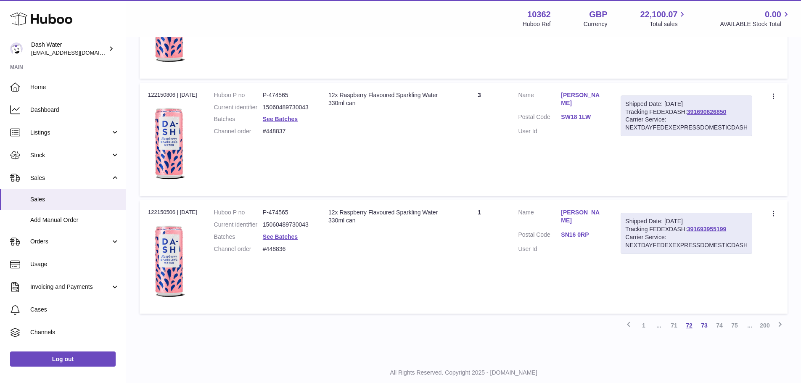
click at [691, 328] on link "72" at bounding box center [689, 325] width 15 height 15
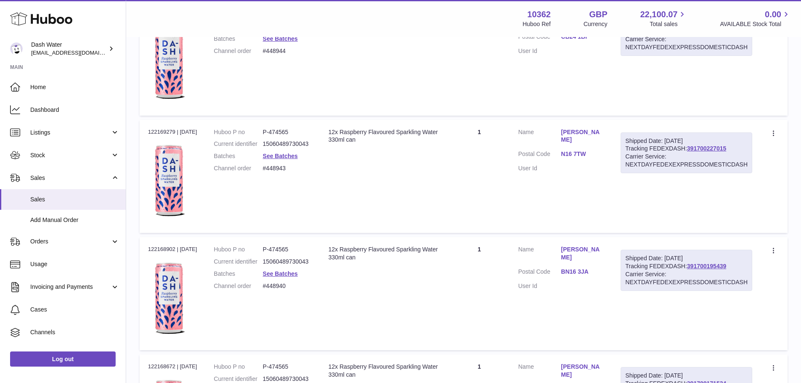
scroll to position [4117, 0]
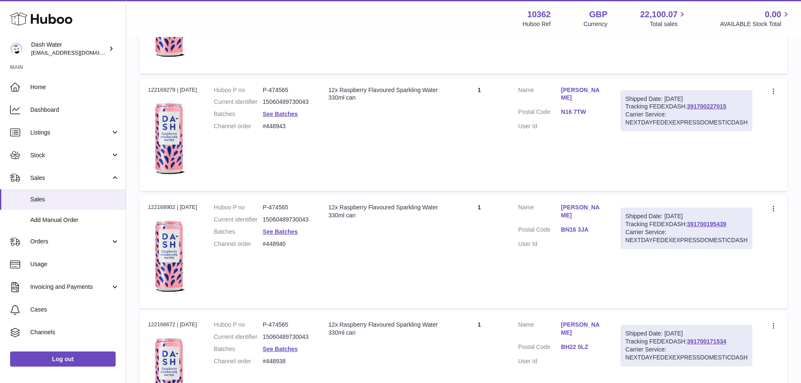
click at [578, 91] on link "Miroslava Sirc" at bounding box center [582, 94] width 43 height 16
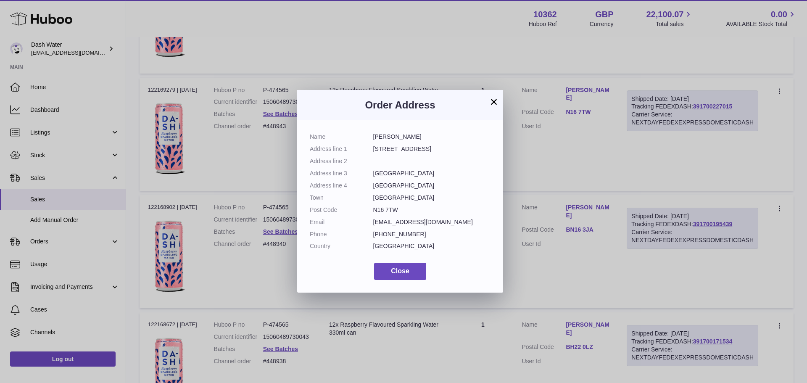
click at [492, 103] on button "×" at bounding box center [494, 102] width 10 height 10
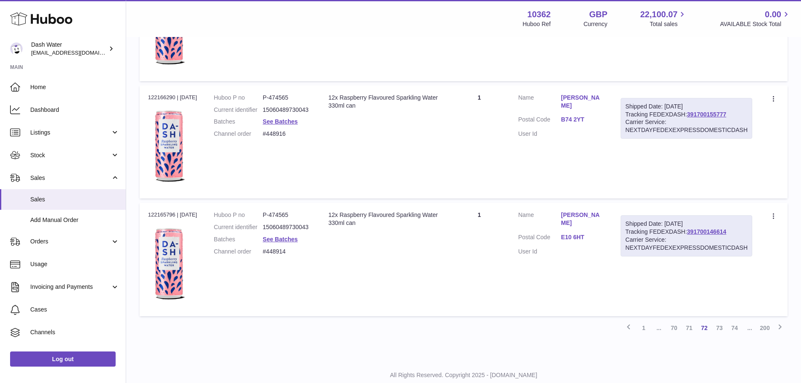
scroll to position [5779, 0]
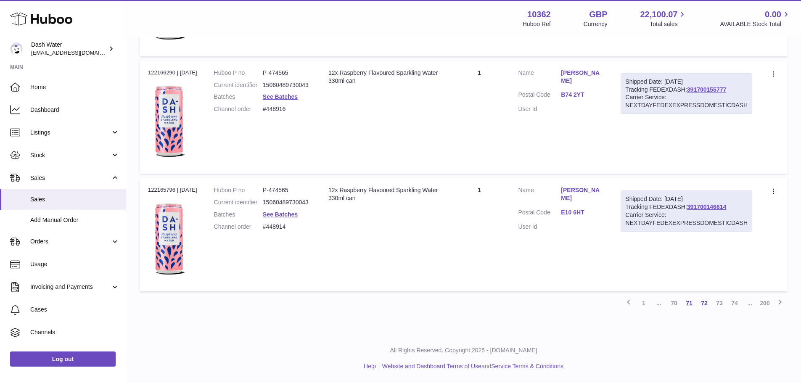
click at [693, 304] on link "71" at bounding box center [689, 303] width 15 height 15
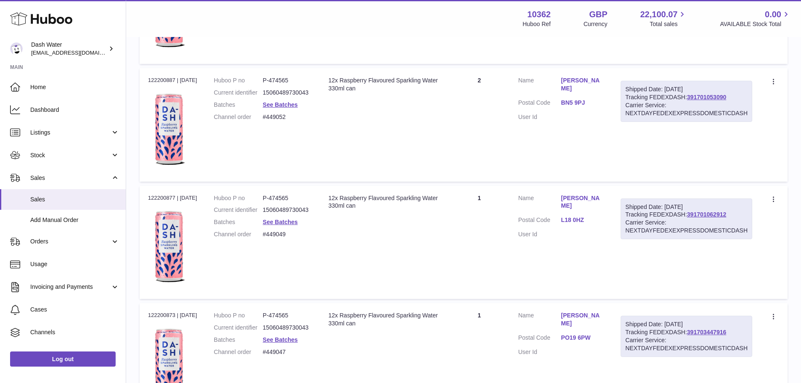
scroll to position [4831, 0]
click at [575, 195] on link "Karen Levine" at bounding box center [582, 202] width 43 height 16
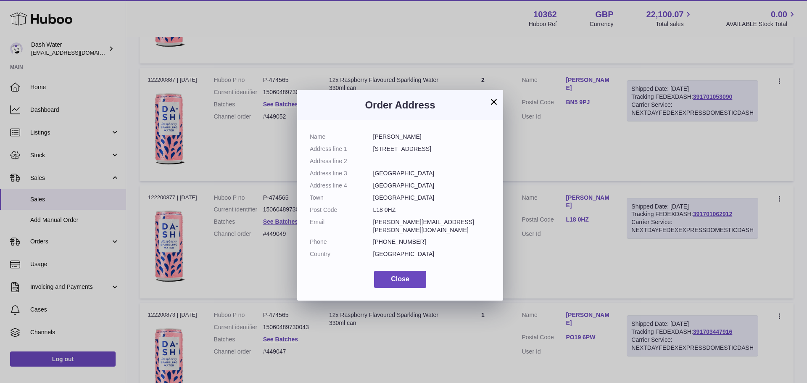
click at [495, 104] on button "×" at bounding box center [494, 102] width 10 height 10
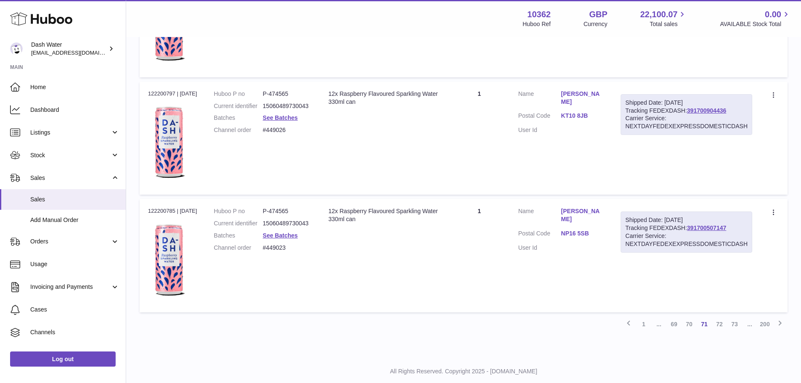
scroll to position [5779, 0]
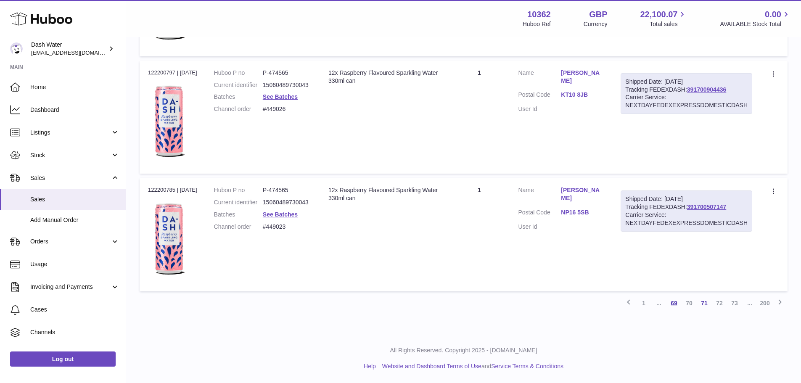
click at [673, 304] on link "69" at bounding box center [673, 303] width 15 height 15
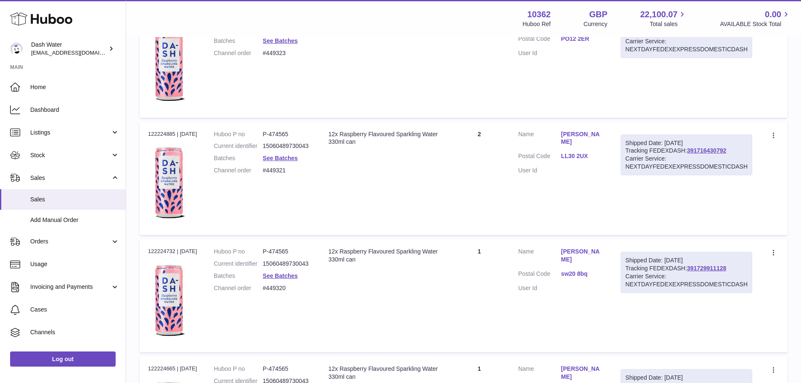
scroll to position [332, 0]
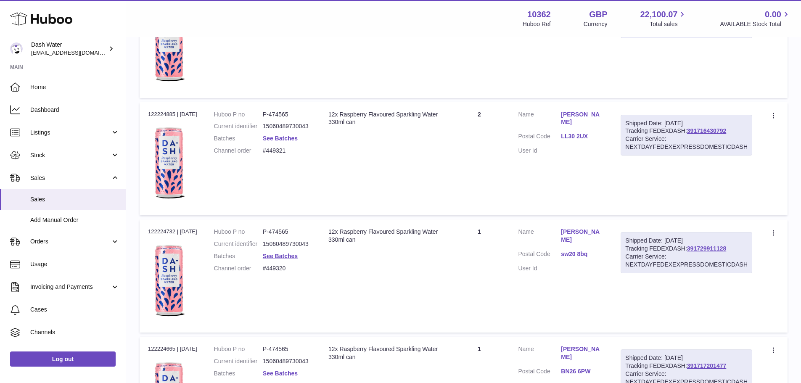
click at [579, 117] on link "Loren Saville" at bounding box center [582, 119] width 43 height 16
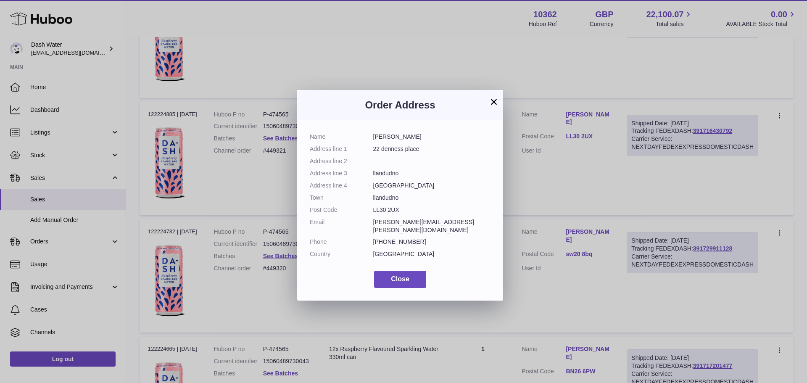
click at [493, 101] on button "×" at bounding box center [494, 102] width 10 height 10
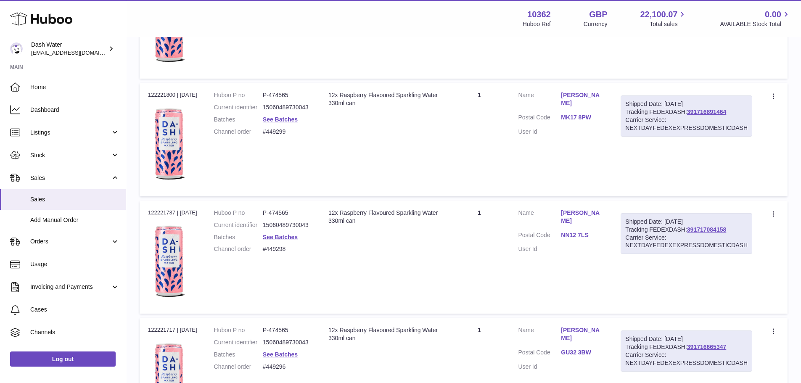
scroll to position [1636, 0]
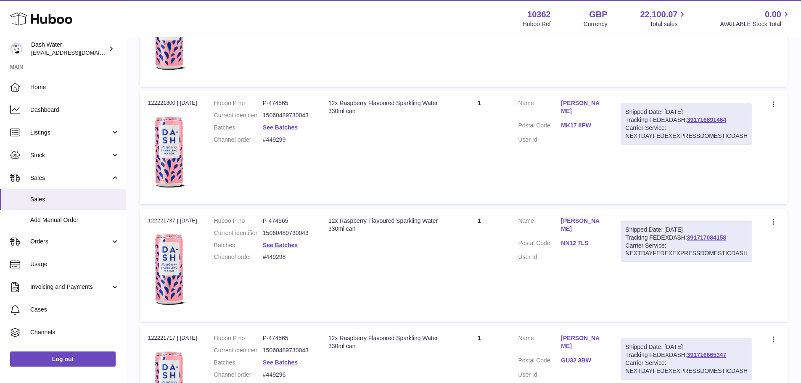
click at [592, 100] on link "Louise Weber" at bounding box center [582, 107] width 43 height 16
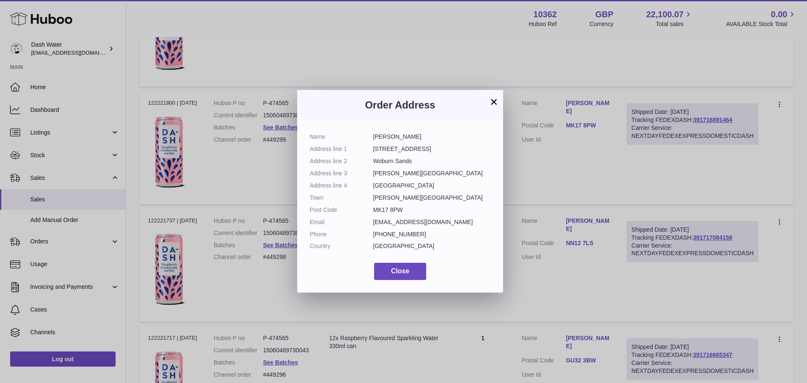
click at [493, 103] on button "×" at bounding box center [494, 102] width 10 height 10
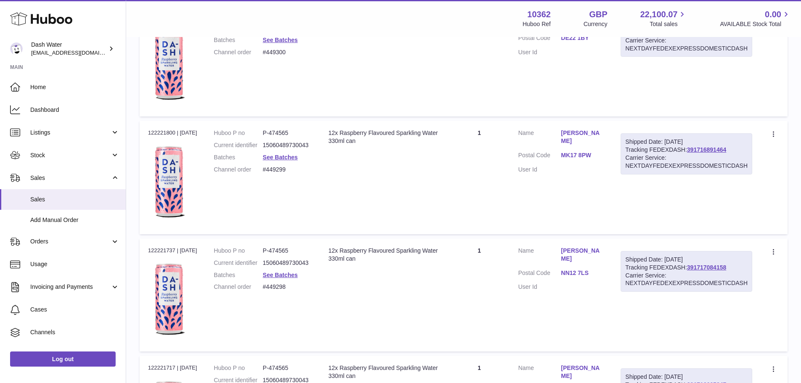
scroll to position [1594, 0]
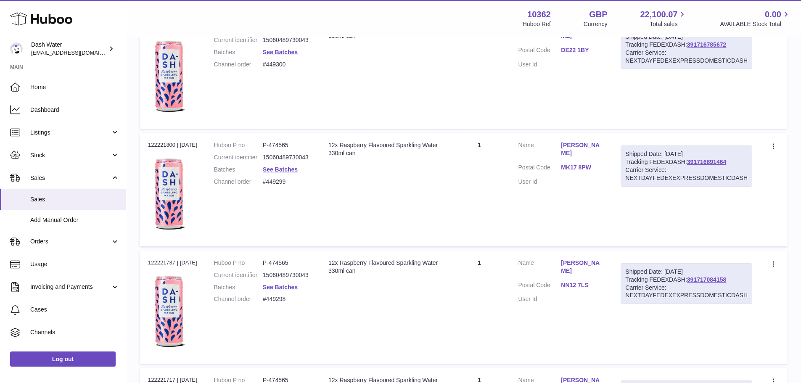
click at [589, 149] on link "Louise Weber" at bounding box center [582, 149] width 43 height 16
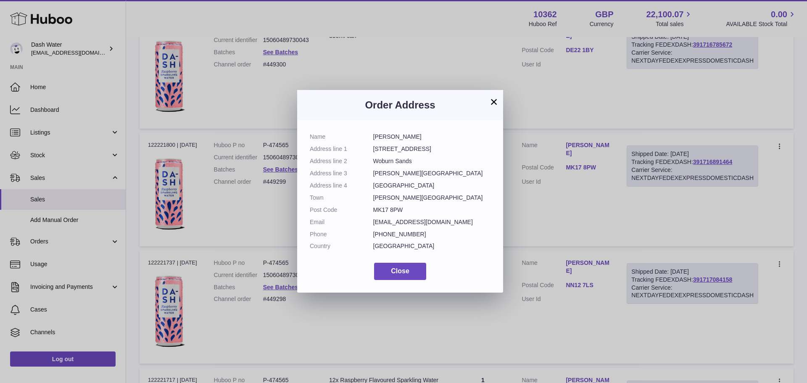
drag, startPoint x: 417, startPoint y: 131, endPoint x: 377, endPoint y: 134, distance: 39.6
click at [368, 138] on div "Name Louise Weber Address line 1 30 Theydon Avenue Address line 2 Woburn Sands …" at bounding box center [400, 206] width 206 height 172
copy dl "Louise Weber"
click at [493, 103] on button "×" at bounding box center [494, 102] width 10 height 10
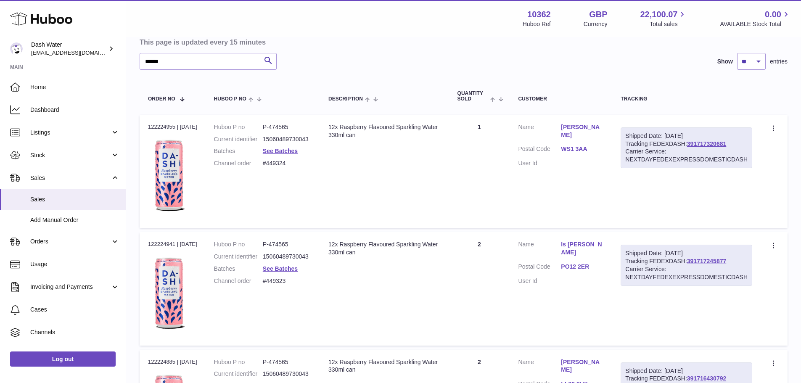
scroll to position [0, 0]
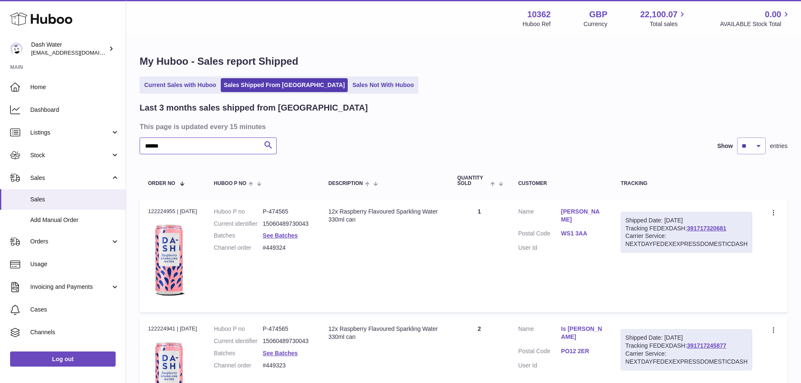
click at [152, 146] on input "******" at bounding box center [208, 145] width 137 height 17
paste input "******"
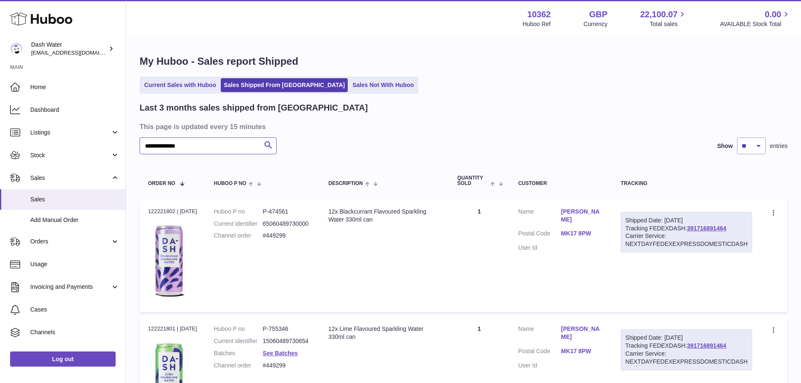
drag, startPoint x: 186, startPoint y: 146, endPoint x: 143, endPoint y: 144, distance: 42.5
click at [143, 144] on input "**********" at bounding box center [208, 145] width 137 height 17
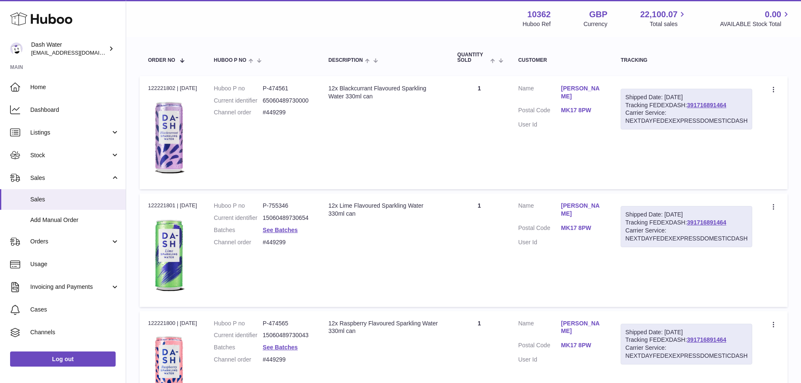
scroll to position [168, 0]
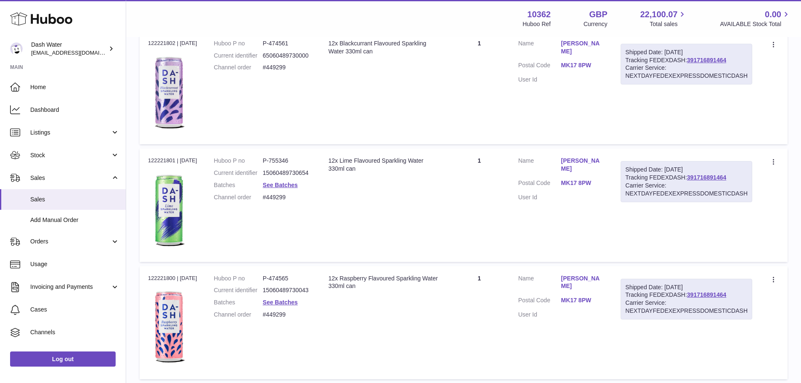
type input "**********"
click at [282, 275] on dd "P-474565" at bounding box center [287, 279] width 49 height 8
copy dd "474565"
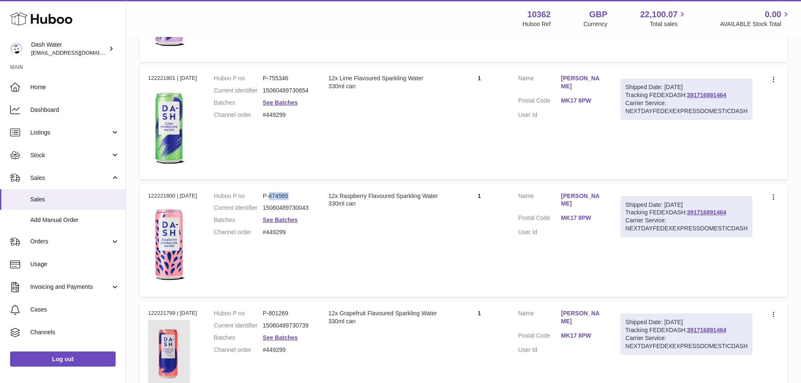
scroll to position [334, 0]
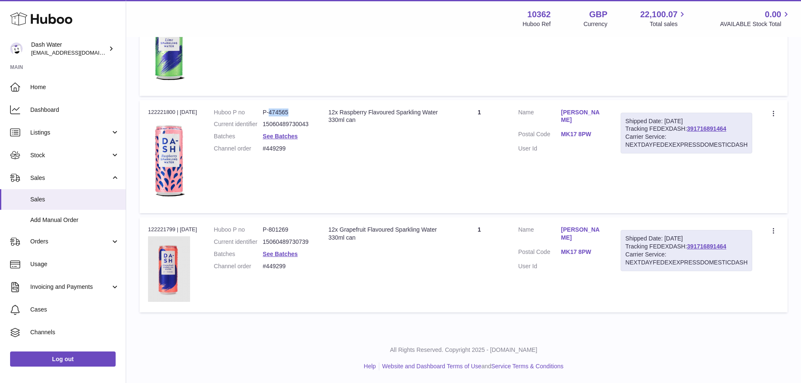
copy dd "474565"
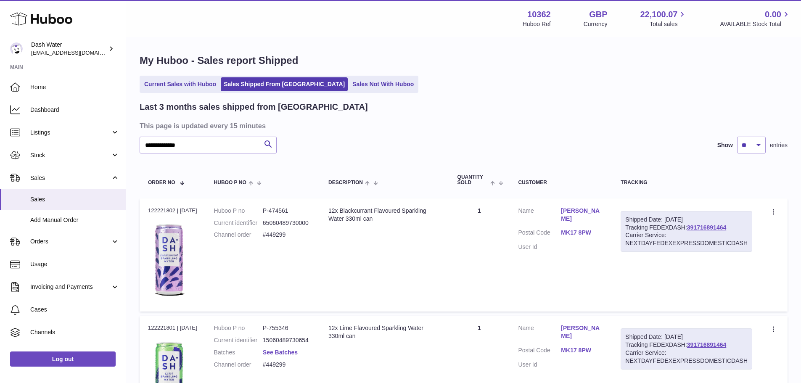
scroll to position [0, 0]
drag, startPoint x: 199, startPoint y: 151, endPoint x: 144, endPoint y: 150, distance: 55.5
click at [144, 150] on input "**********" at bounding box center [208, 145] width 137 height 17
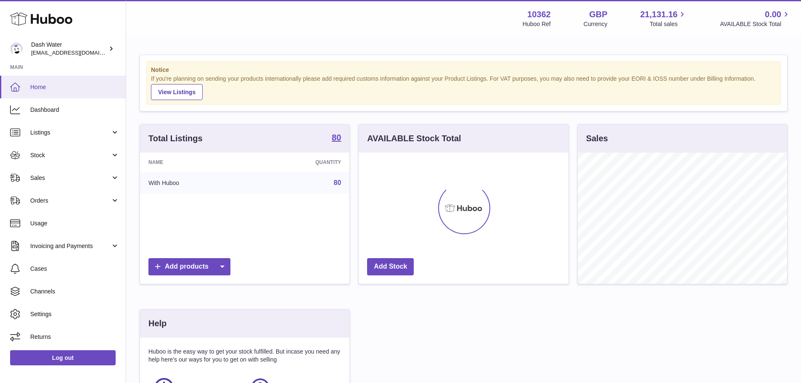
scroll to position [131, 210]
click at [31, 177] on span "Sales" at bounding box center [70, 178] width 80 height 8
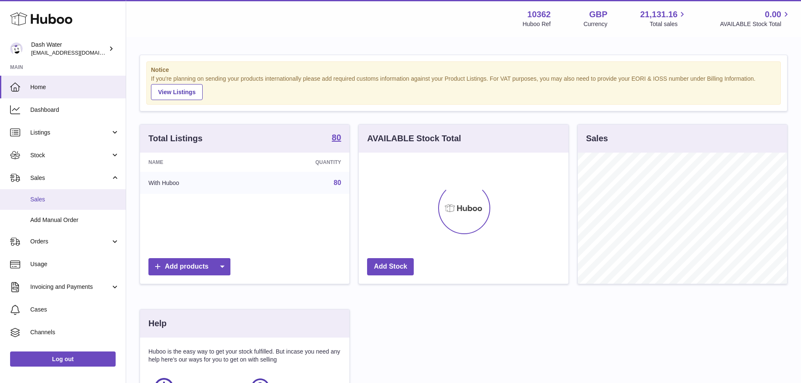
click at [63, 202] on span "Sales" at bounding box center [74, 200] width 89 height 8
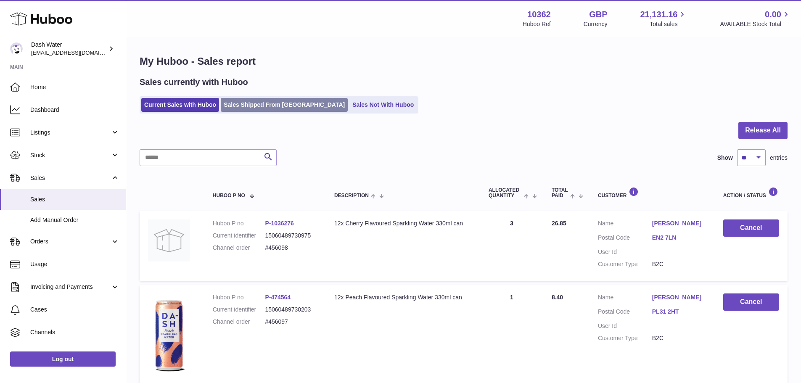
click at [288, 103] on link "Sales Shipped From [GEOGRAPHIC_DATA]" at bounding box center [284, 105] width 127 height 14
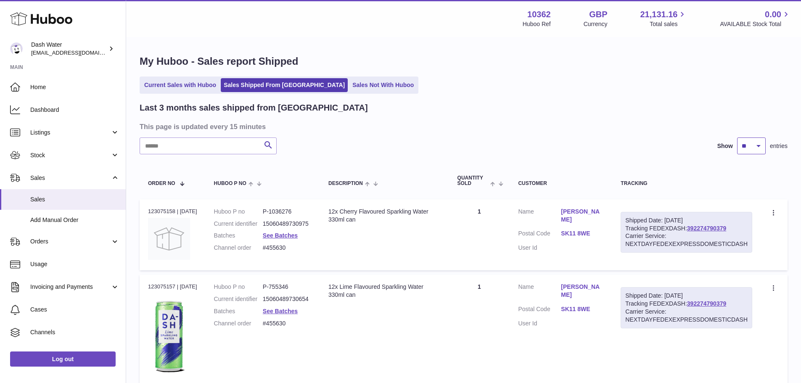
click at [757, 145] on select "** ** **" at bounding box center [751, 145] width 29 height 17
click at [204, 151] on input "text" at bounding box center [208, 145] width 137 height 17
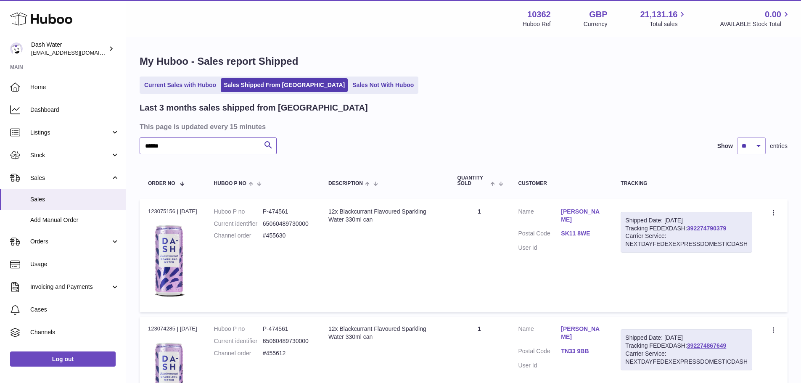
type input "******"
click at [761, 146] on select "** ** **" at bounding box center [751, 145] width 29 height 17
select select "**"
click at [737, 137] on select "** ** **" at bounding box center [751, 145] width 29 height 17
click at [177, 150] on input "******" at bounding box center [208, 145] width 137 height 17
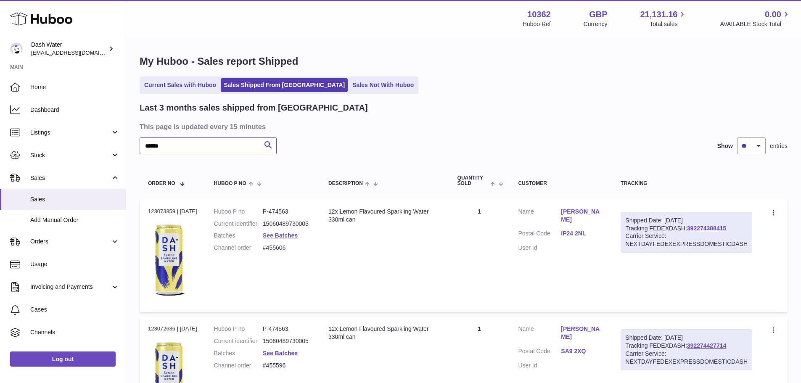
click at [177, 147] on input "******" at bounding box center [208, 145] width 137 height 17
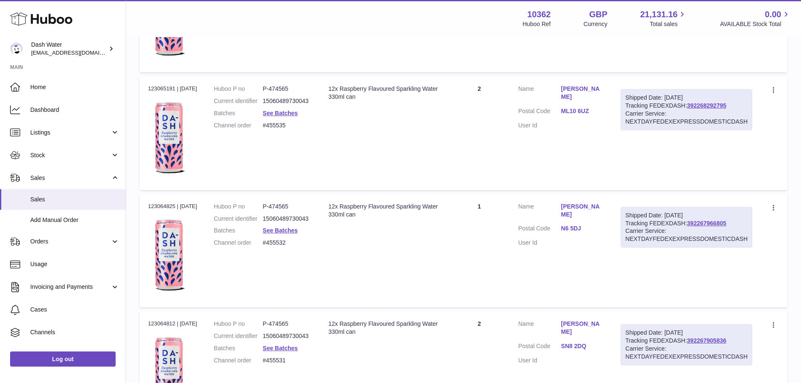
scroll to position [5779, 0]
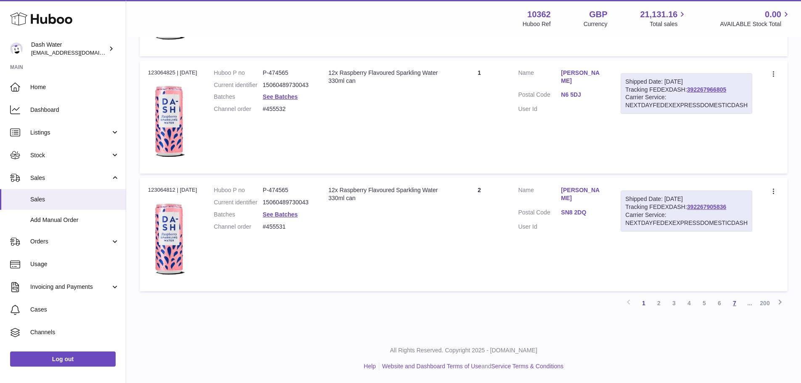
type input "******"
click at [735, 303] on link "7" at bounding box center [734, 303] width 15 height 15
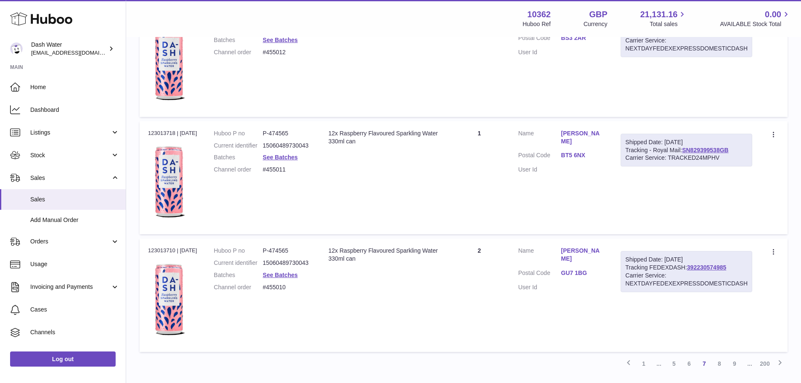
scroll to position [5779, 0]
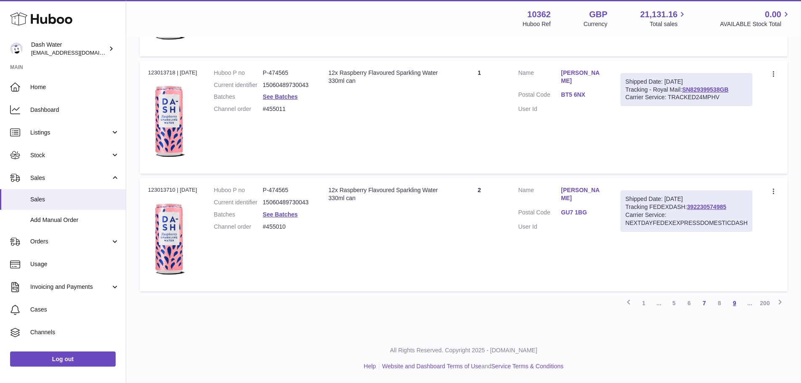
click at [734, 301] on link "9" at bounding box center [734, 303] width 15 height 15
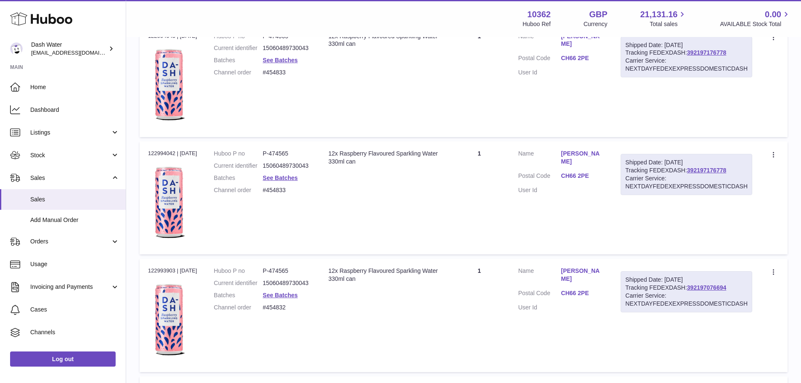
scroll to position [5779, 0]
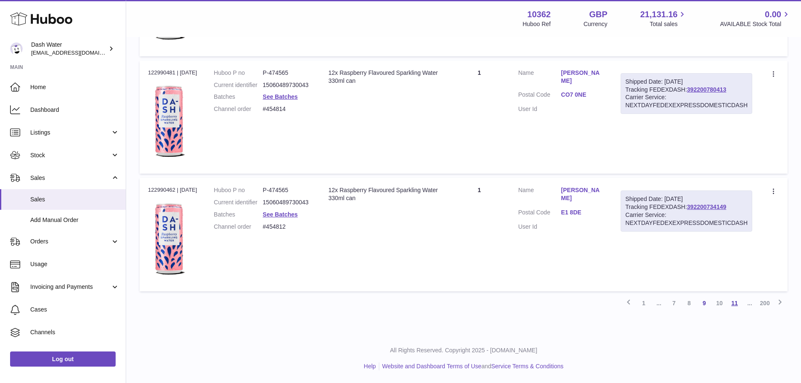
click at [734, 303] on link "11" at bounding box center [734, 303] width 15 height 15
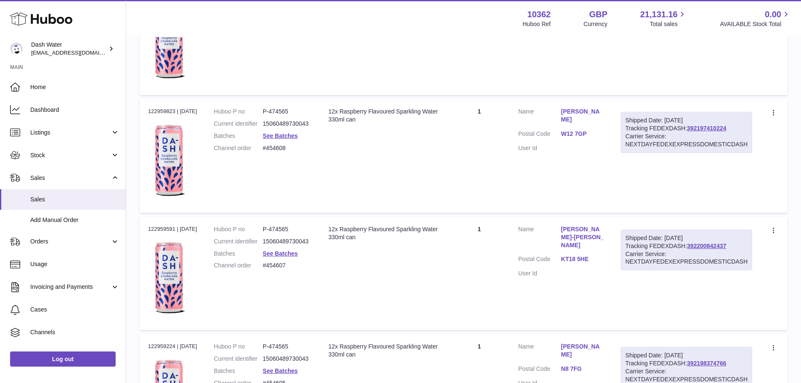
scroll to position [5779, 0]
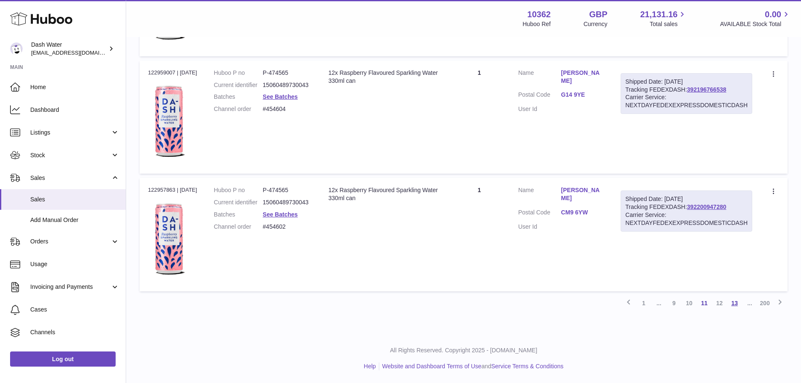
click at [736, 301] on link "13" at bounding box center [734, 303] width 15 height 15
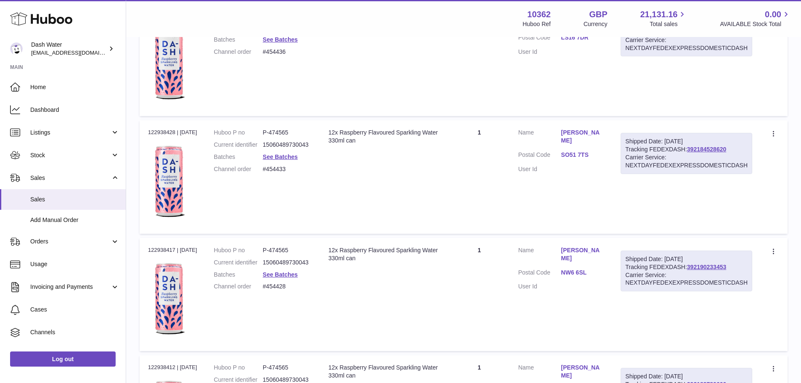
scroll to position [5779, 0]
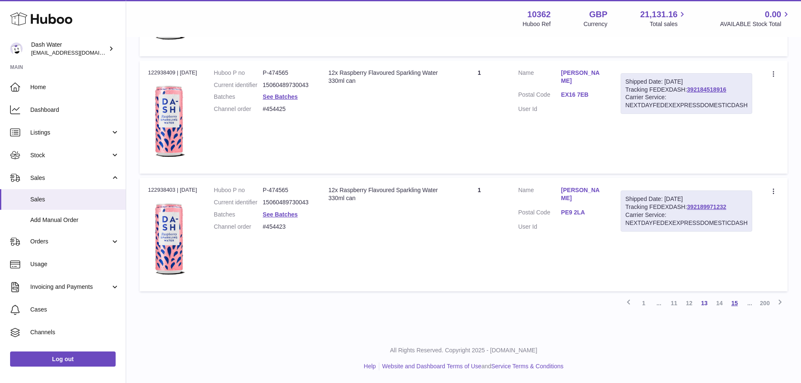
click at [736, 304] on link "15" at bounding box center [734, 303] width 15 height 15
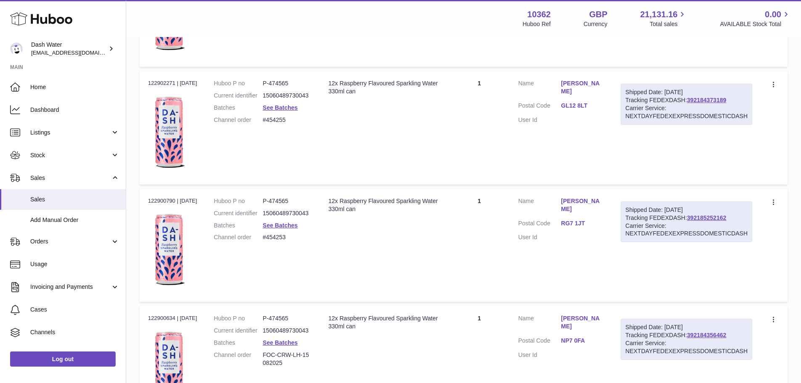
scroll to position [5779, 0]
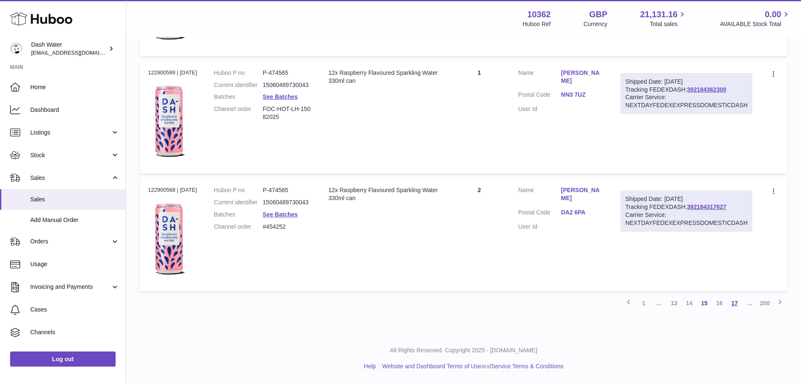
click at [735, 298] on link "17" at bounding box center [734, 303] width 15 height 15
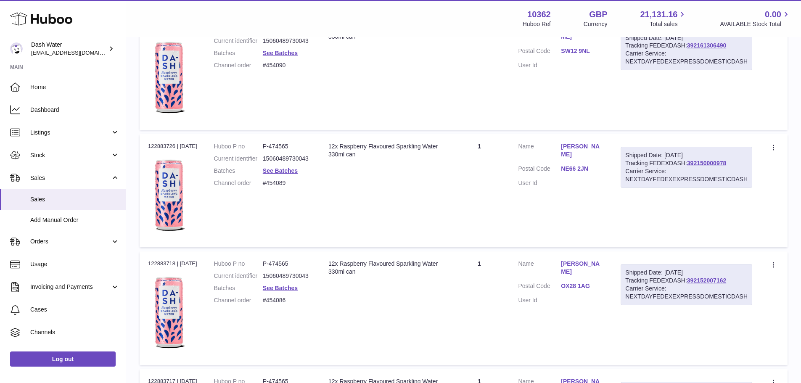
scroll to position [5779, 0]
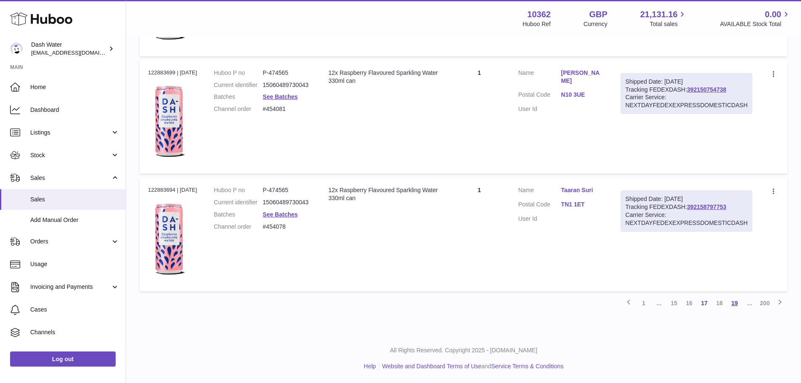
click at [736, 302] on link "19" at bounding box center [734, 303] width 15 height 15
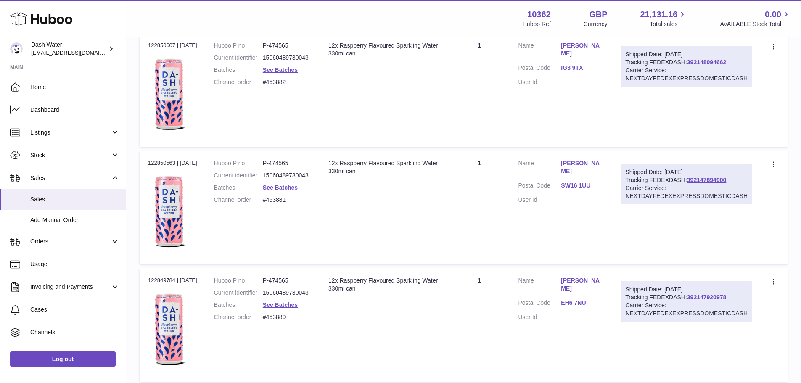
scroll to position [5779, 0]
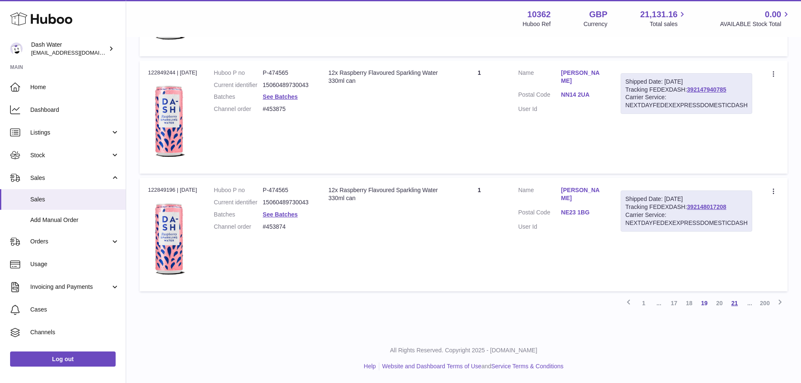
click at [735, 303] on link "21" at bounding box center [734, 303] width 15 height 15
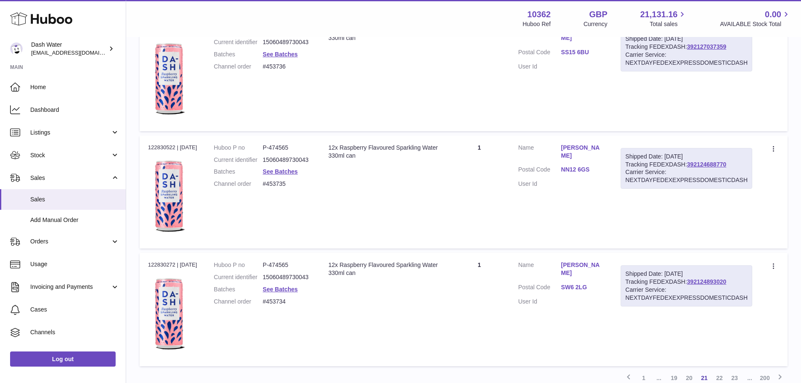
scroll to position [5779, 0]
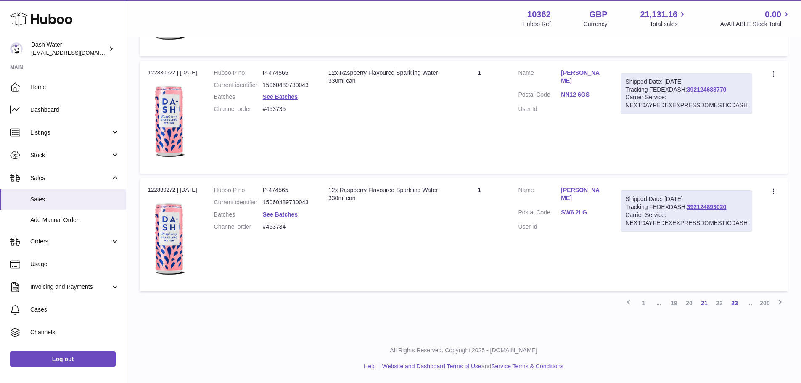
click at [732, 301] on link "23" at bounding box center [734, 303] width 15 height 15
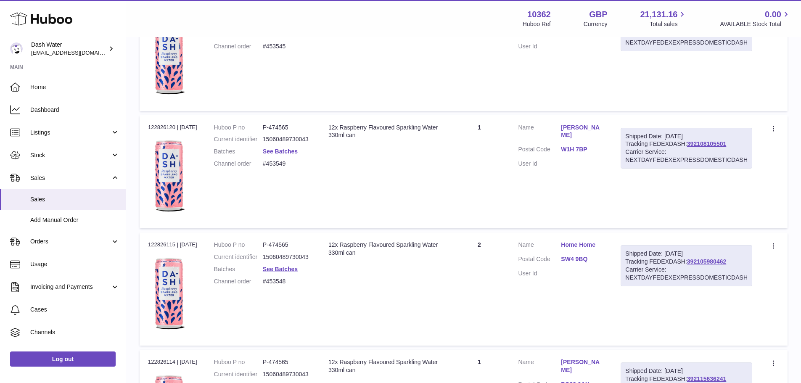
scroll to position [5779, 0]
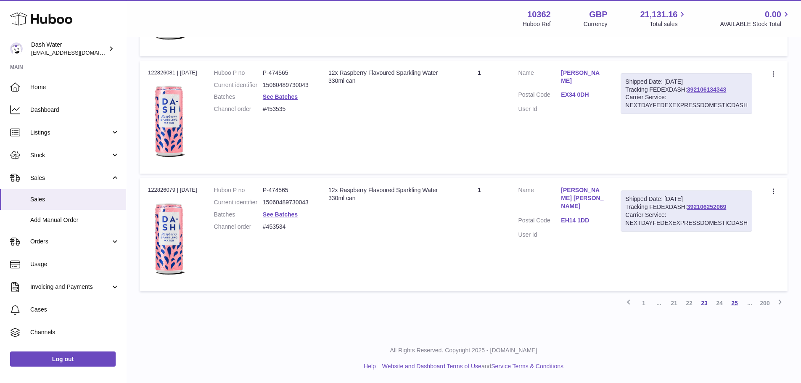
click at [735, 301] on link "25" at bounding box center [734, 303] width 15 height 15
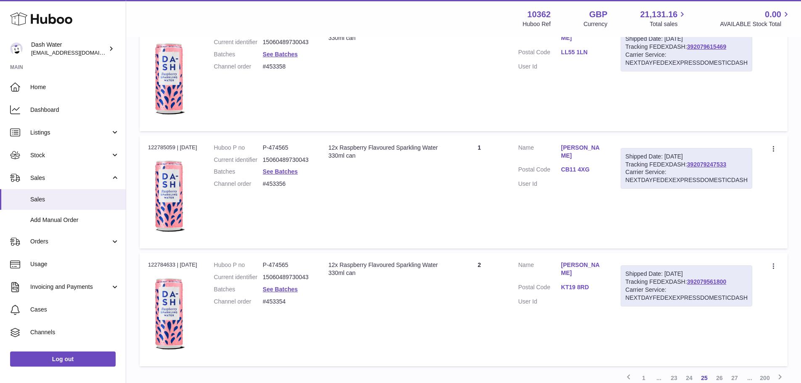
scroll to position [5779, 0]
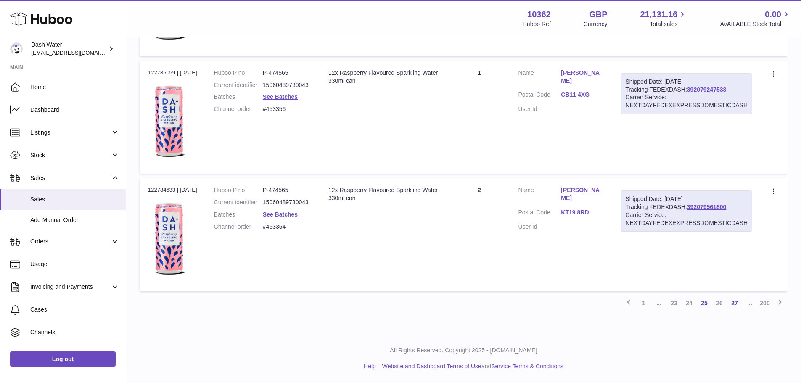
click at [736, 303] on link "27" at bounding box center [734, 303] width 15 height 15
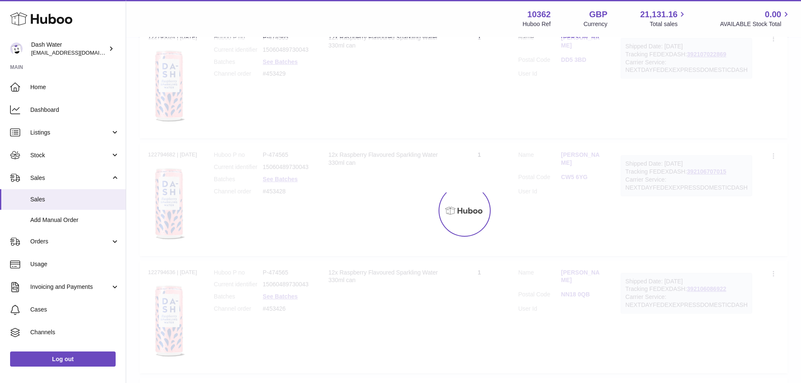
scroll to position [38, 0]
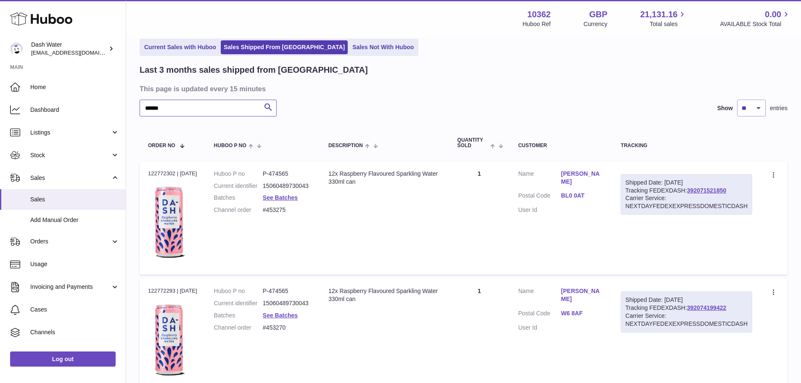
click at [152, 107] on input "******" at bounding box center [208, 108] width 137 height 17
